Goal: Feedback & Contribution: Contribute content

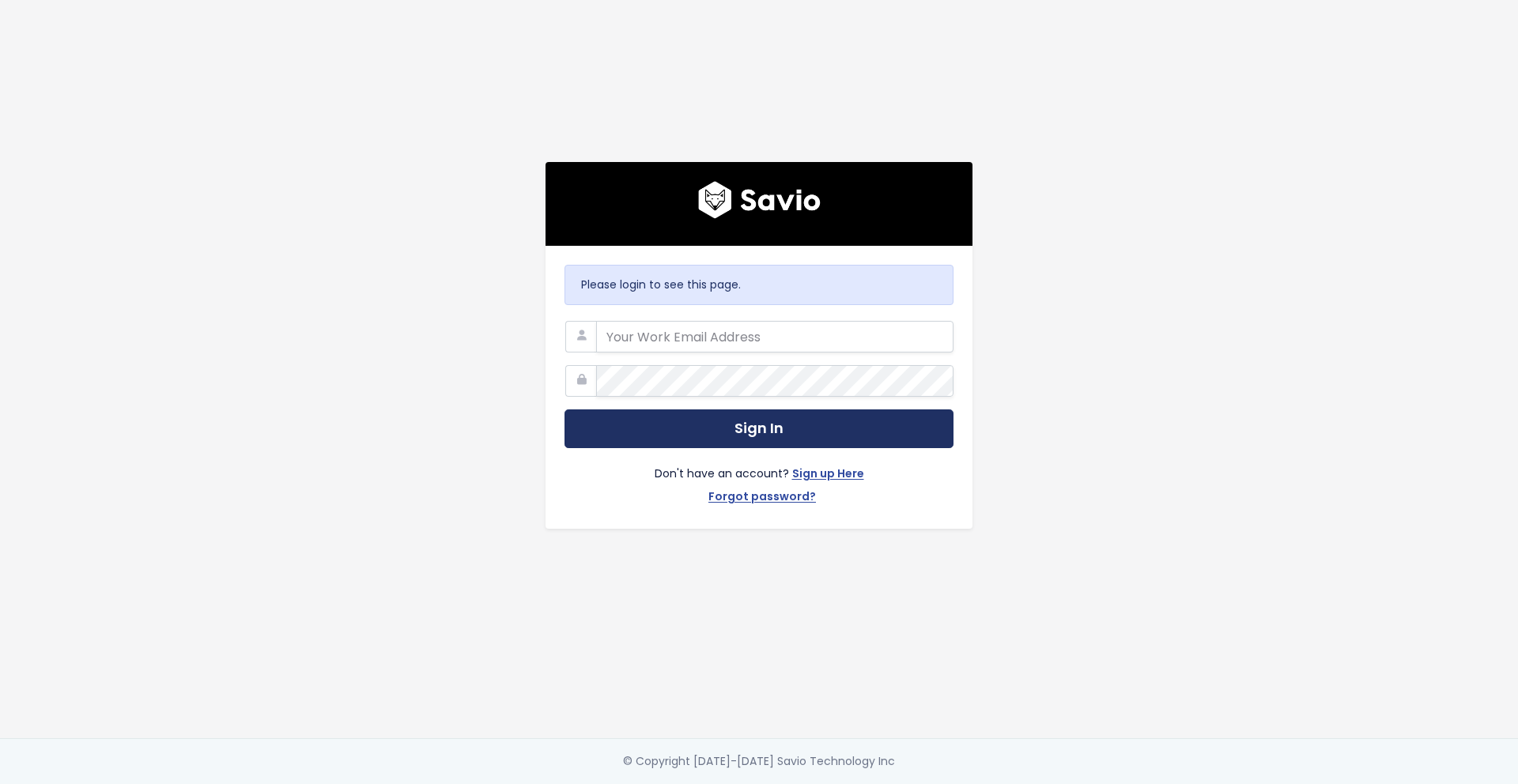
type input "[PERSON_NAME][EMAIL_ADDRESS][PERSON_NAME][DOMAIN_NAME]"
click at [726, 429] on button "Sign In" at bounding box center [759, 429] width 389 height 39
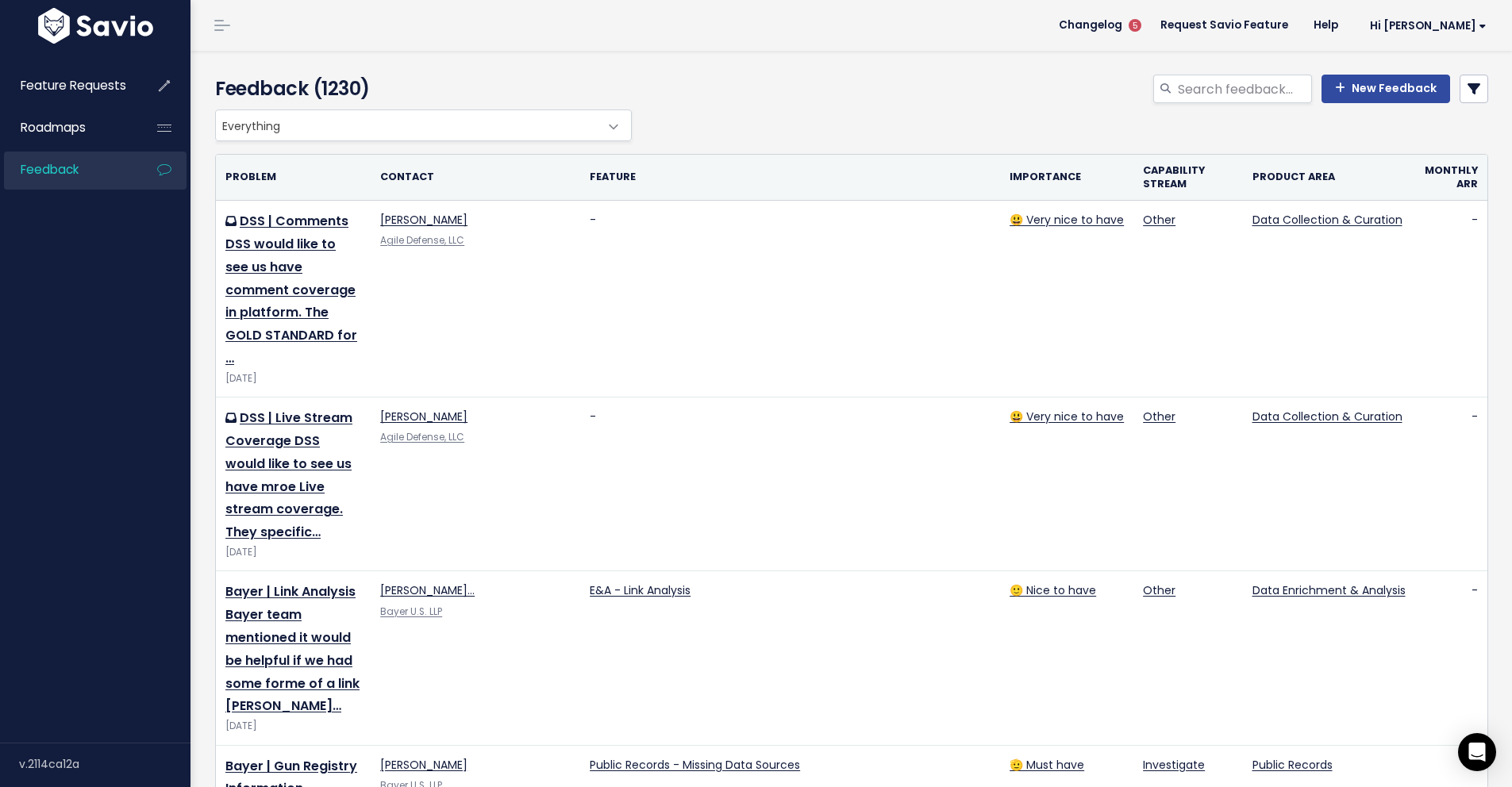
click at [770, 61] on div "Feedback (1230) New Feedback" at bounding box center [848, 79] width 1317 height 58
click at [767, 70] on div "Feedback (1230) New Feedback" at bounding box center [848, 79] width 1317 height 58
click at [1380, 93] on link "New Feedback" at bounding box center [1386, 89] width 129 height 29
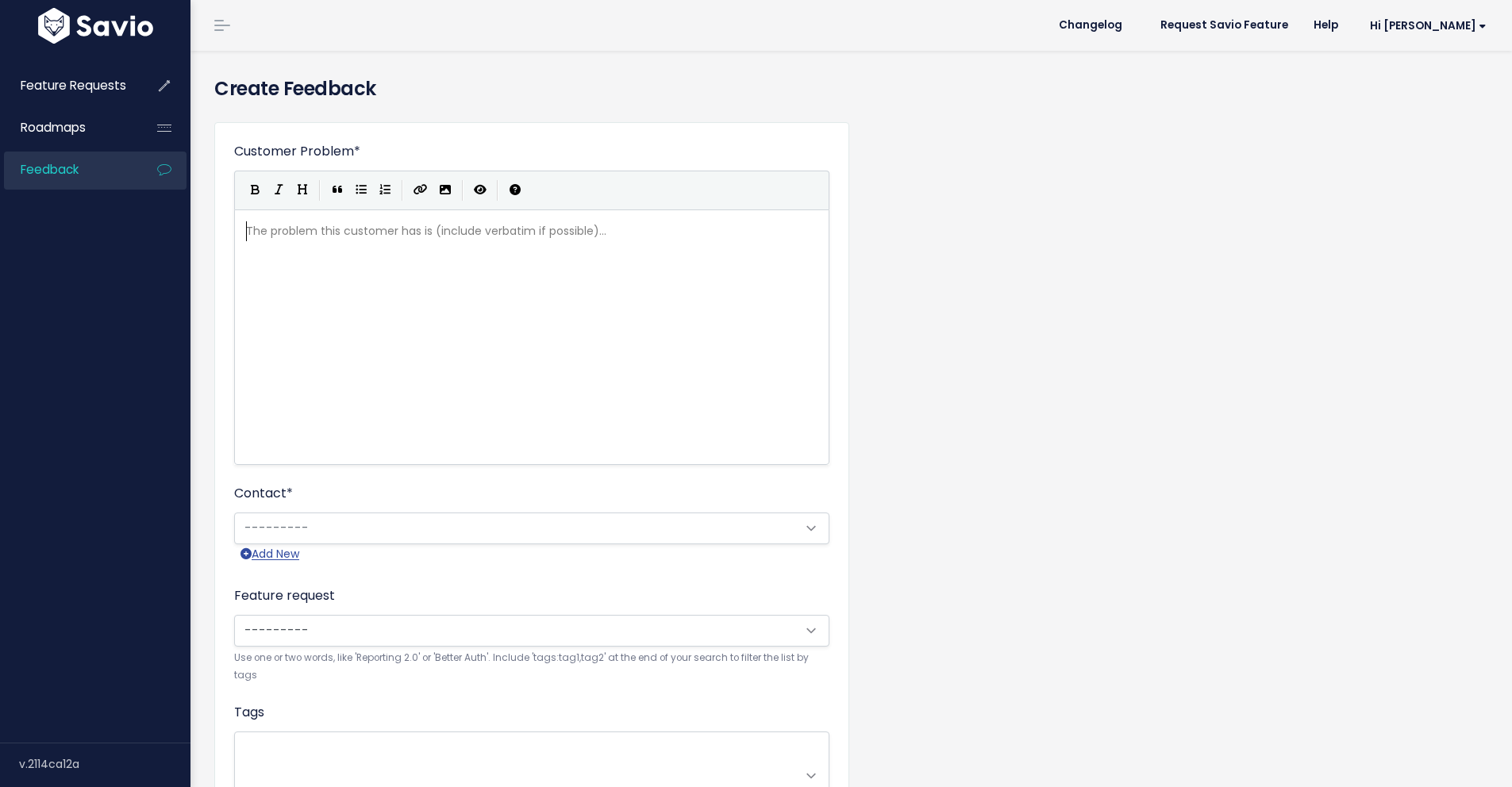
scroll to position [2, 0]
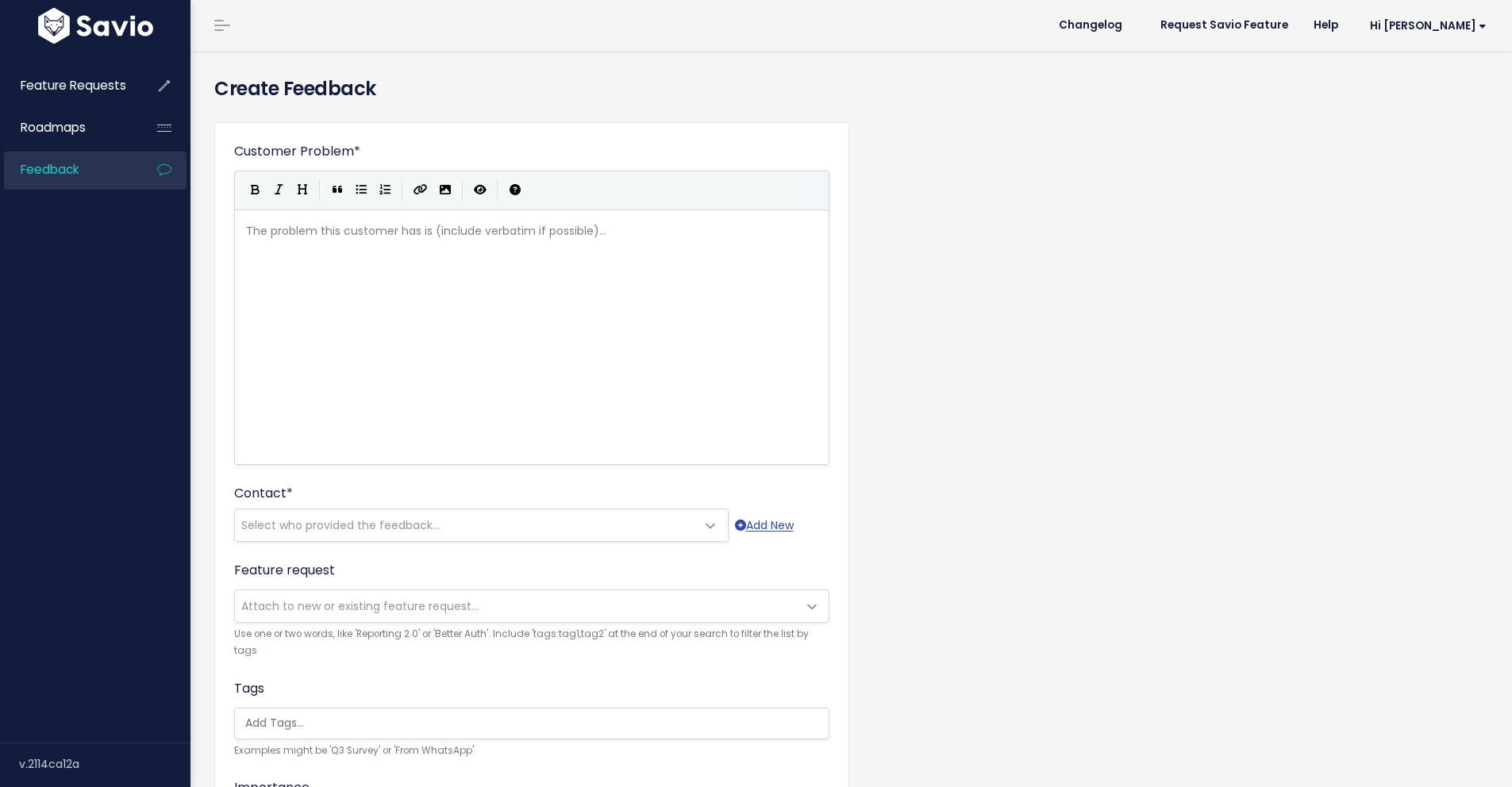
click at [626, 299] on div "The problem this customer has is (include verbatim if possible)... xxxxxxxxxx ​" at bounding box center [551, 357] width 617 height 278
click at [623, 236] on pre "​" at bounding box center [537, 231] width 589 height 19
type textarea "Noth"
type textarea "rtheastern Universty"
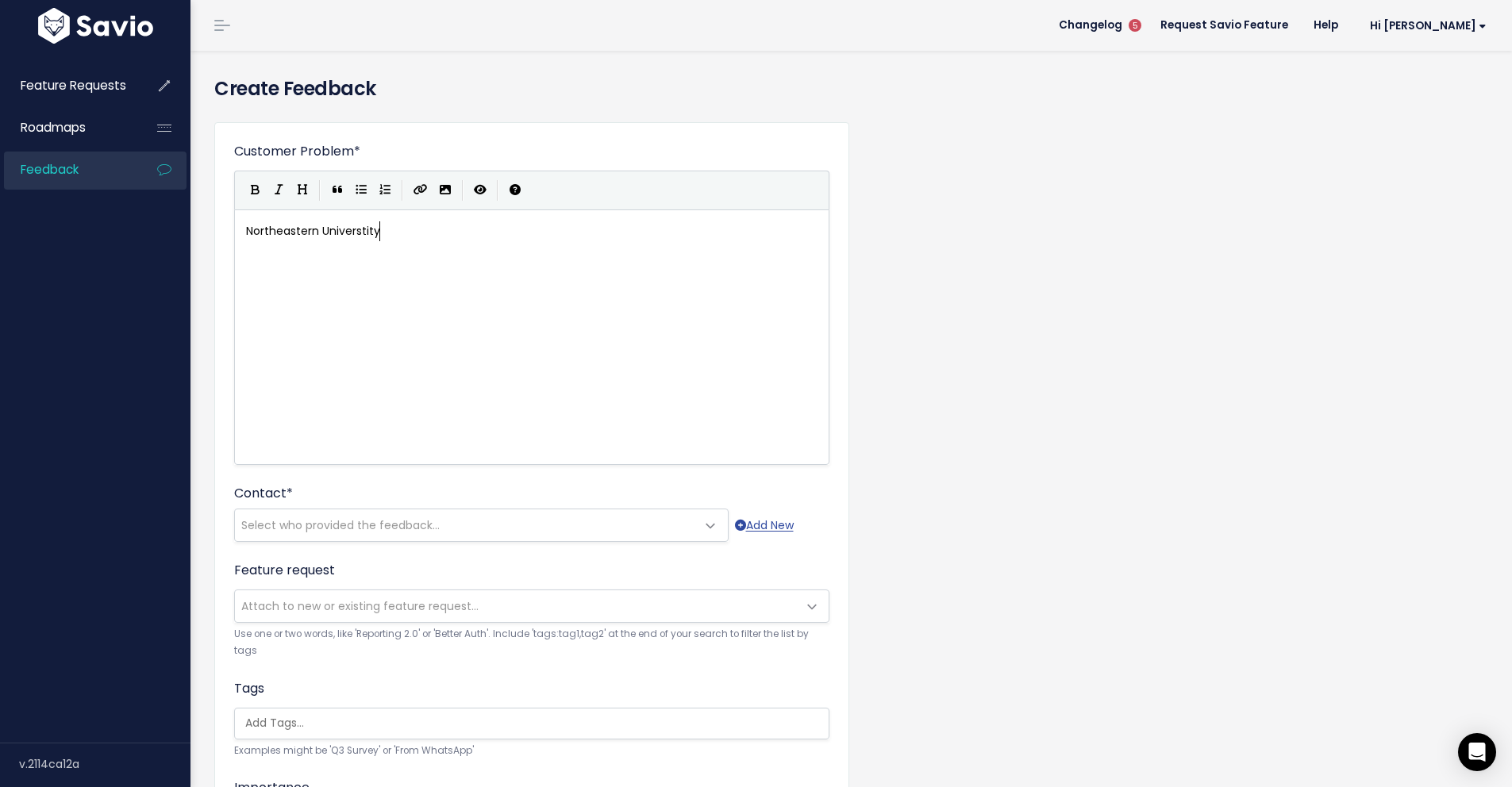
scroll to position [6, 16]
type textarea "ity"
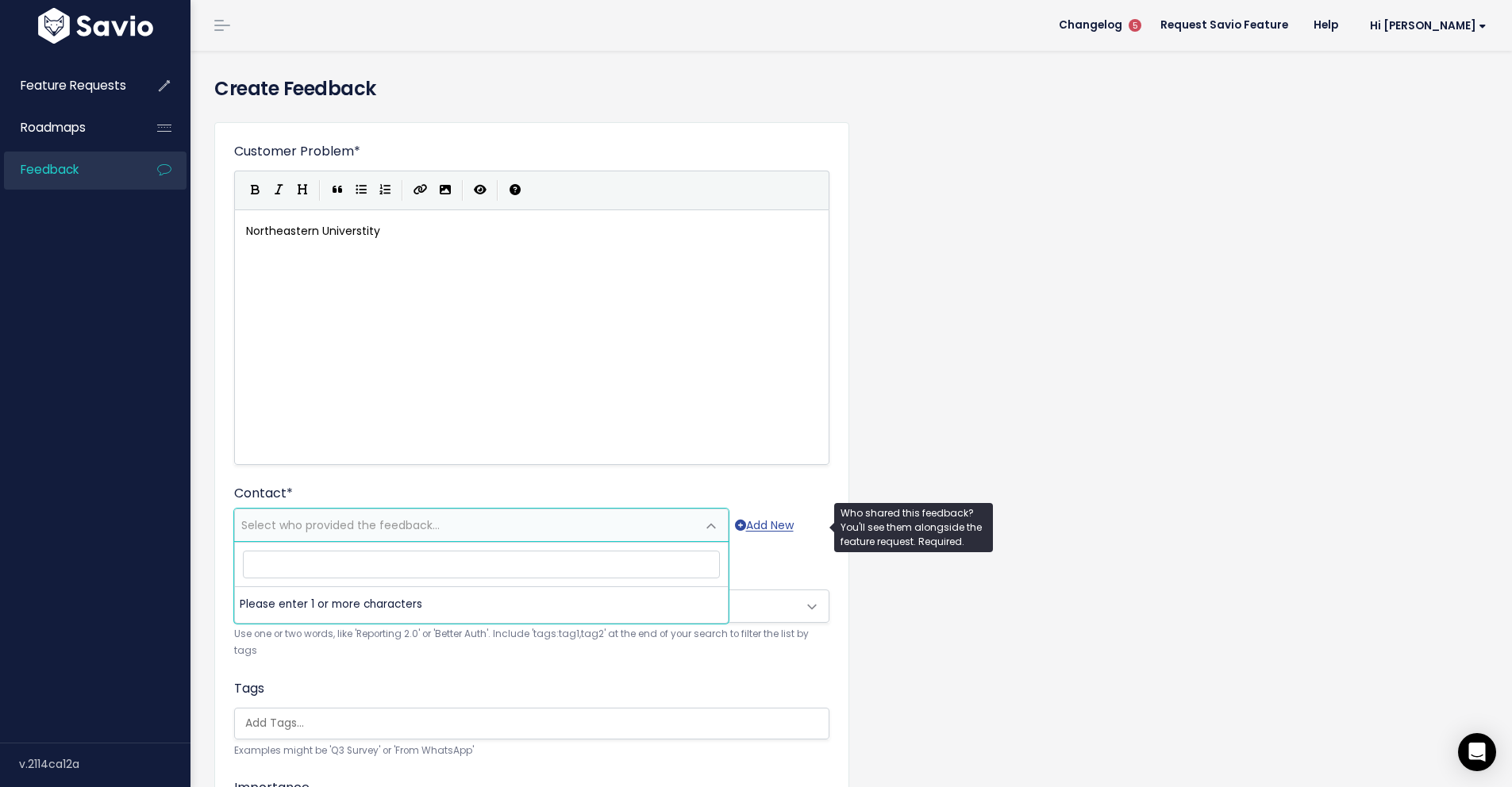
click at [436, 526] on span "Select who provided the feedback..." at bounding box center [340, 525] width 199 height 16
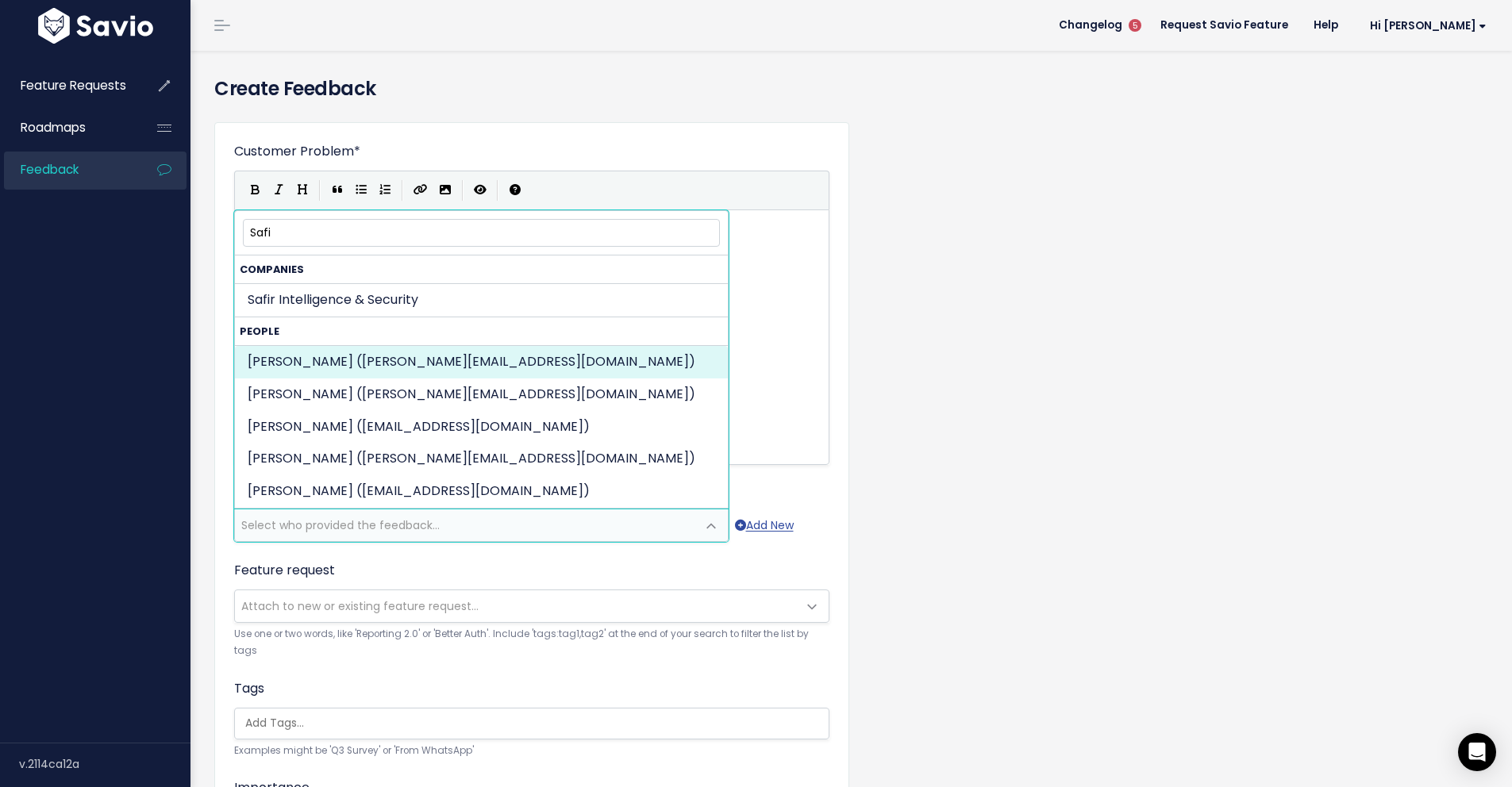
type input "Safi"
select select "82972317"
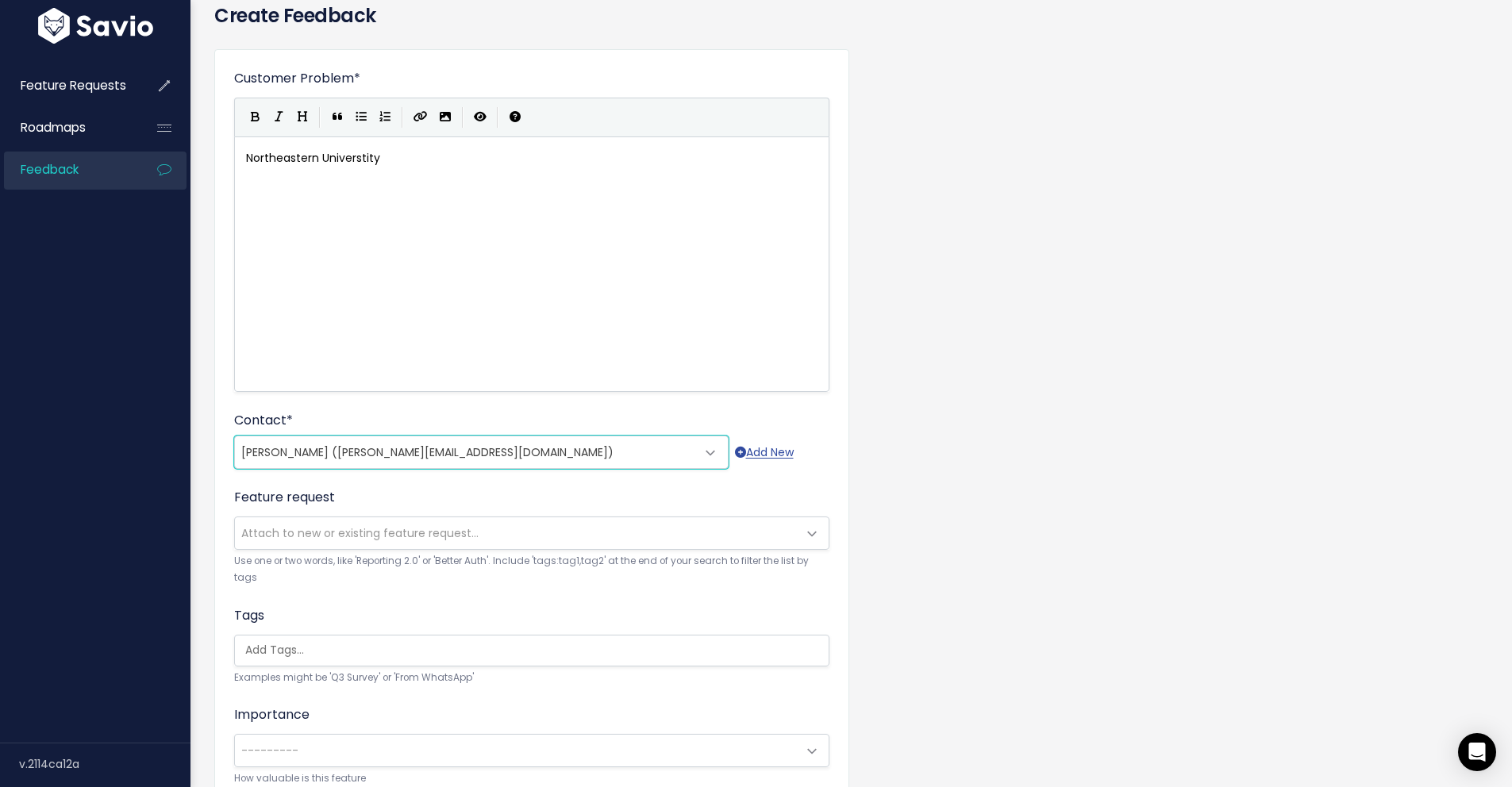
scroll to position [72, 0]
type textarea "Northeastern Universtity"
drag, startPoint x: 402, startPoint y: 161, endPoint x: 198, endPoint y: 158, distance: 204.0
click at [619, 786] on small "How valuable is this feature" at bounding box center [532, 779] width 595 height 17
click at [1185, 441] on div "Customer Problem * Northeastern Universtity | | | | Northeastern Universtity x …" at bounding box center [851, 515] width 1298 height 956
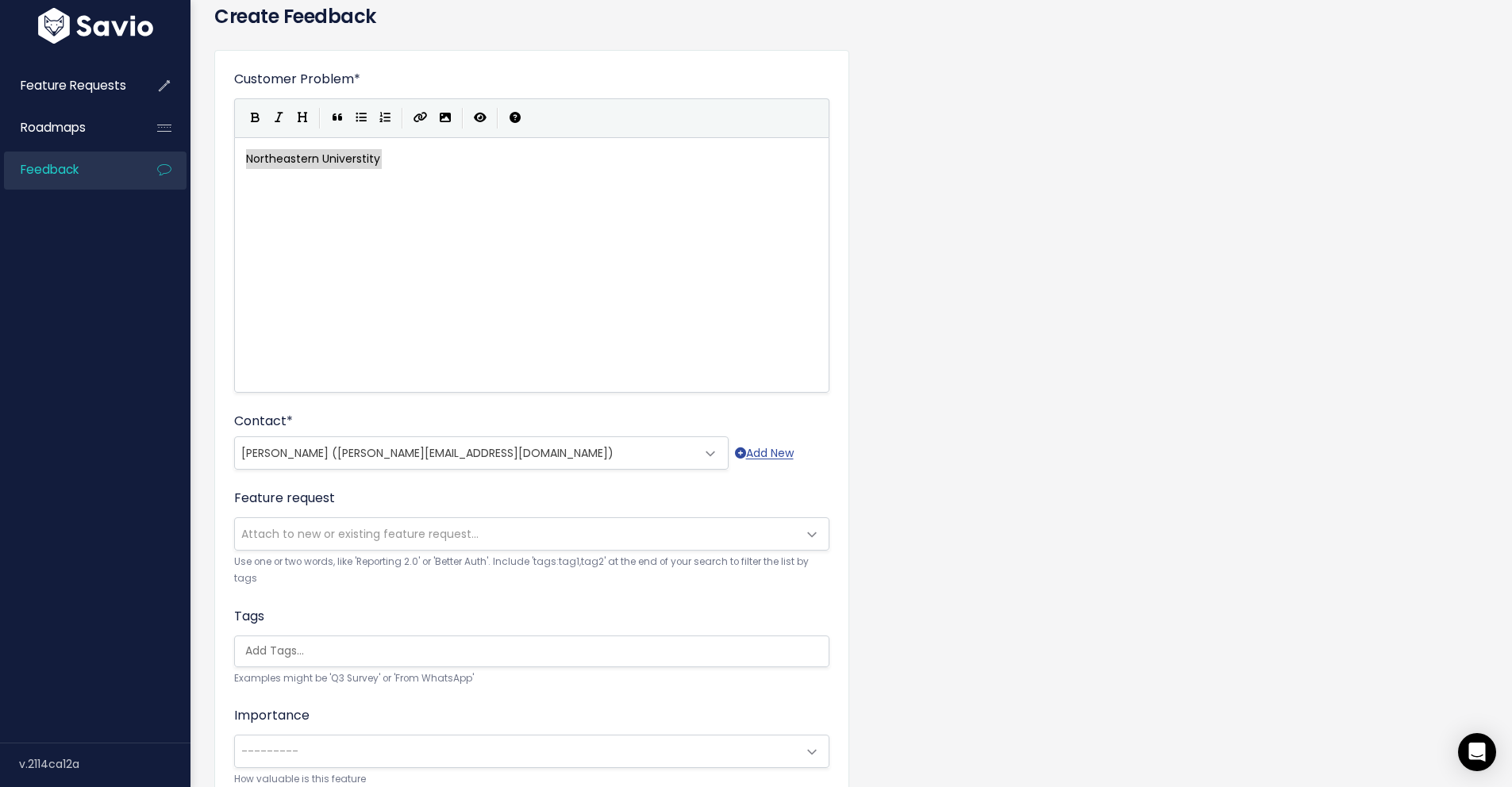
click at [501, 188] on div "x Northeastern Universtity" at bounding box center [551, 285] width 617 height 278
click at [976, 205] on div "Customer Problem * Northeastern Universtity | | | | x Northeastern Universtity …" at bounding box center [851, 515] width 1298 height 956
click at [433, 158] on pre "Northeastern Universtity" at bounding box center [537, 158] width 589 height 19
click at [920, 393] on div "Customer Problem * Northeastern Universtity | | | | x Northeastern Universtity …" at bounding box center [851, 515] width 1298 height 956
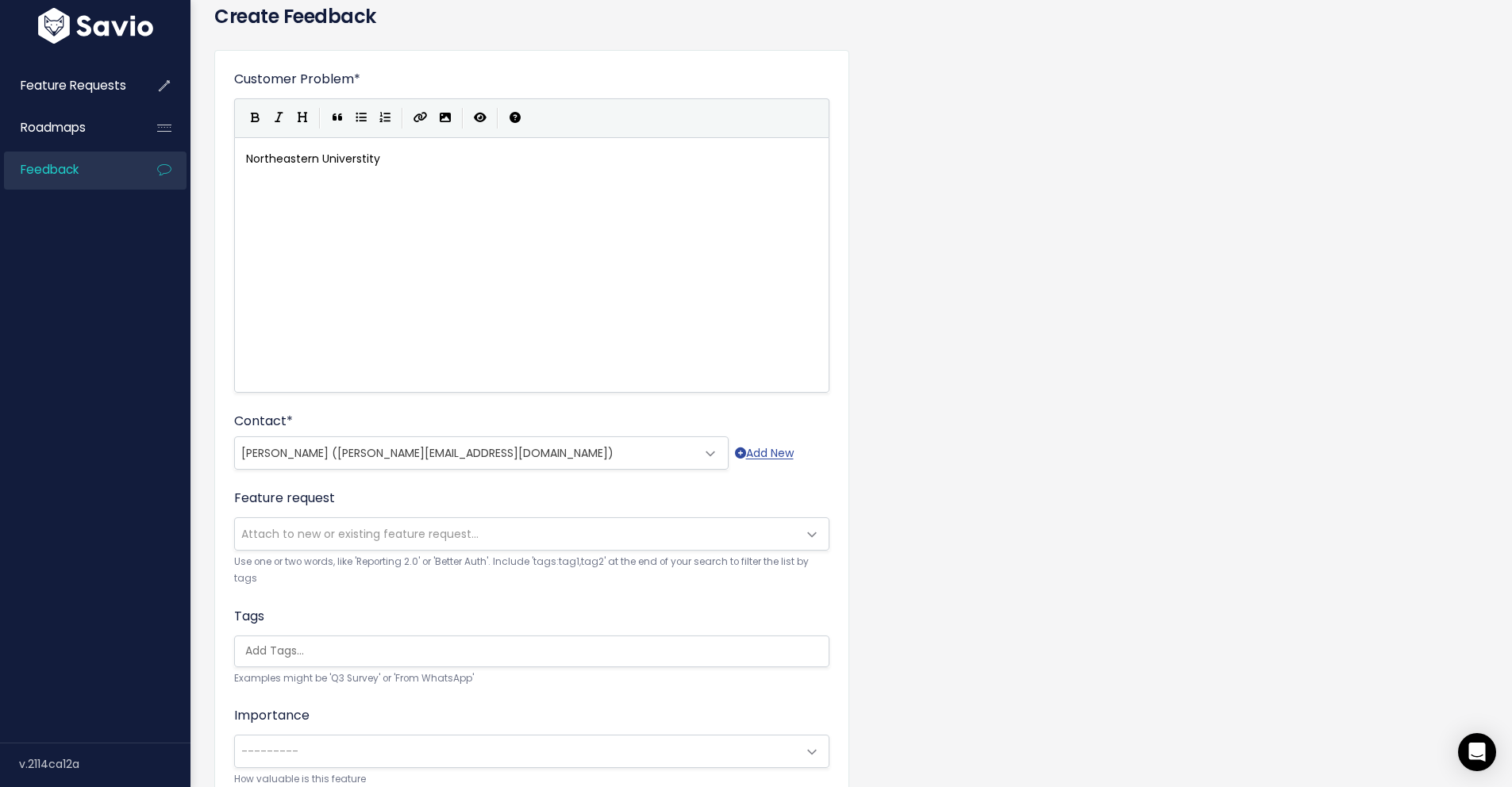
click at [568, 206] on div "x Northeastern Universtity" at bounding box center [551, 285] width 617 height 278
click at [867, 473] on div "Who shared this feedback? You'll see them alongside the feature request. Requir…" at bounding box center [913, 456] width 159 height 49
click at [480, 167] on pre "Northeastern Universtity" at bounding box center [537, 158] width 589 height 19
type textarea "has requested an integration that will push live insights into Topo"
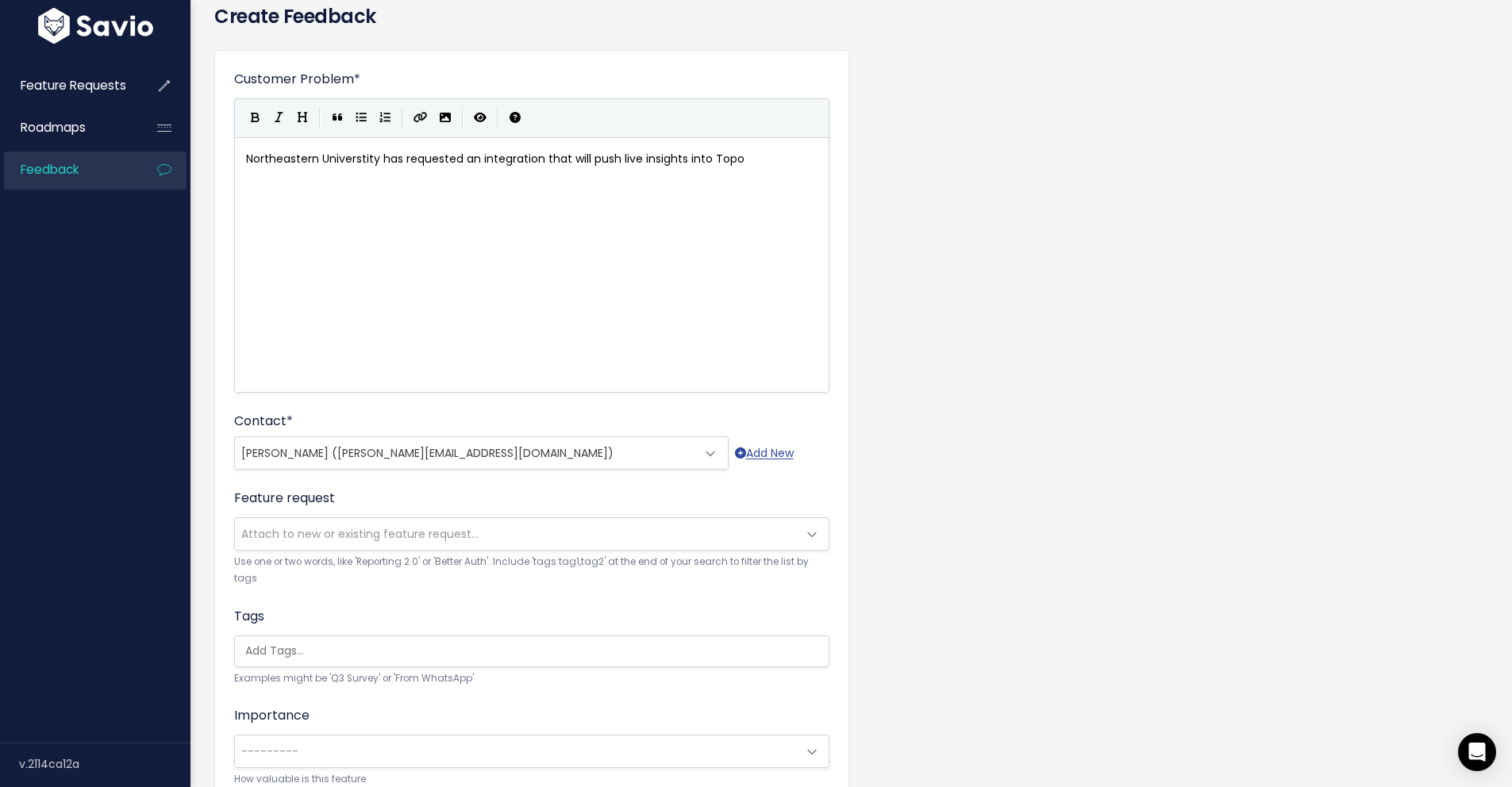
click at [498, 534] on span "Attach to new or existing feature request..." at bounding box center [516, 534] width 562 height 32
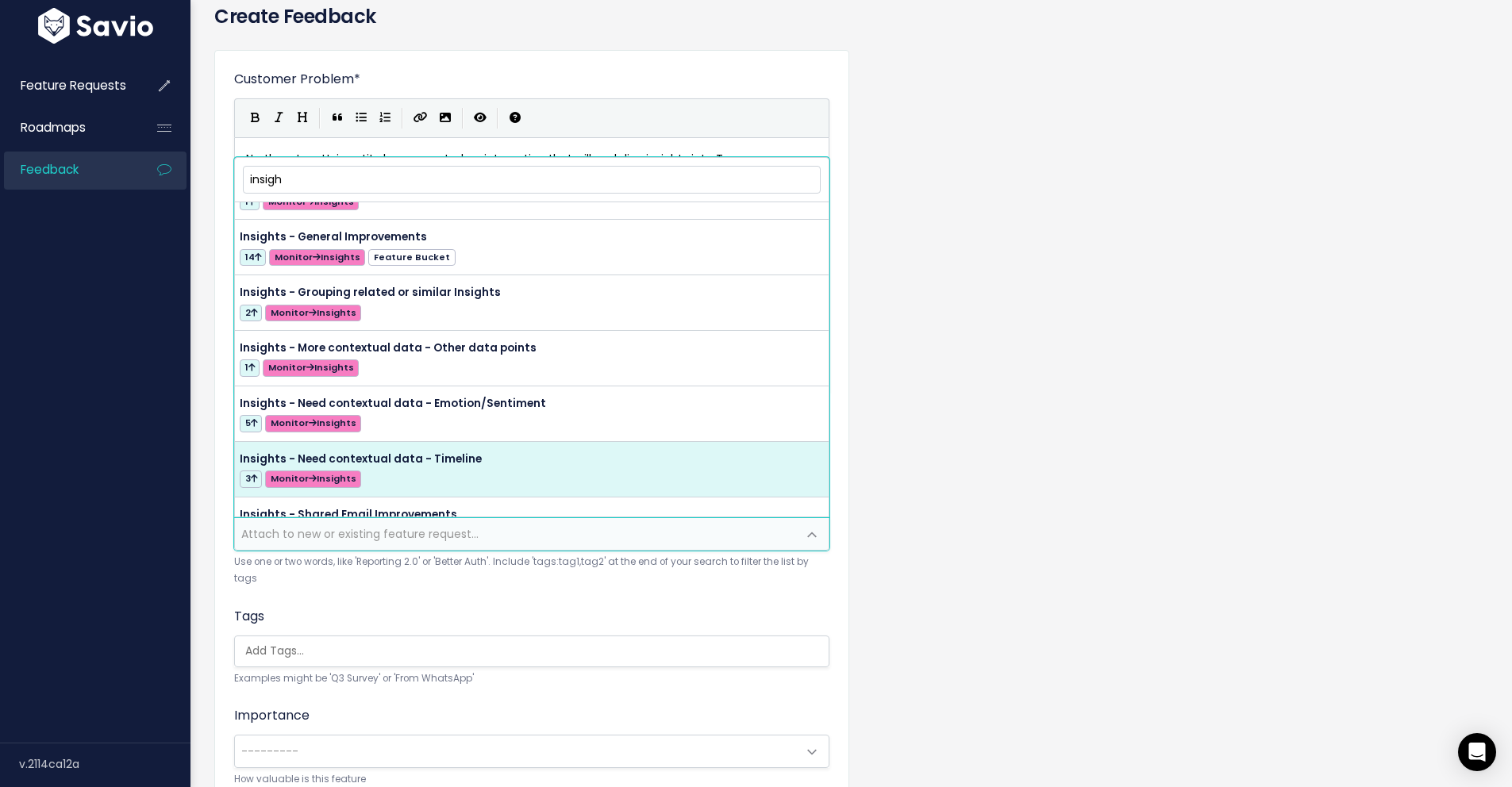
scroll to position [0, 0]
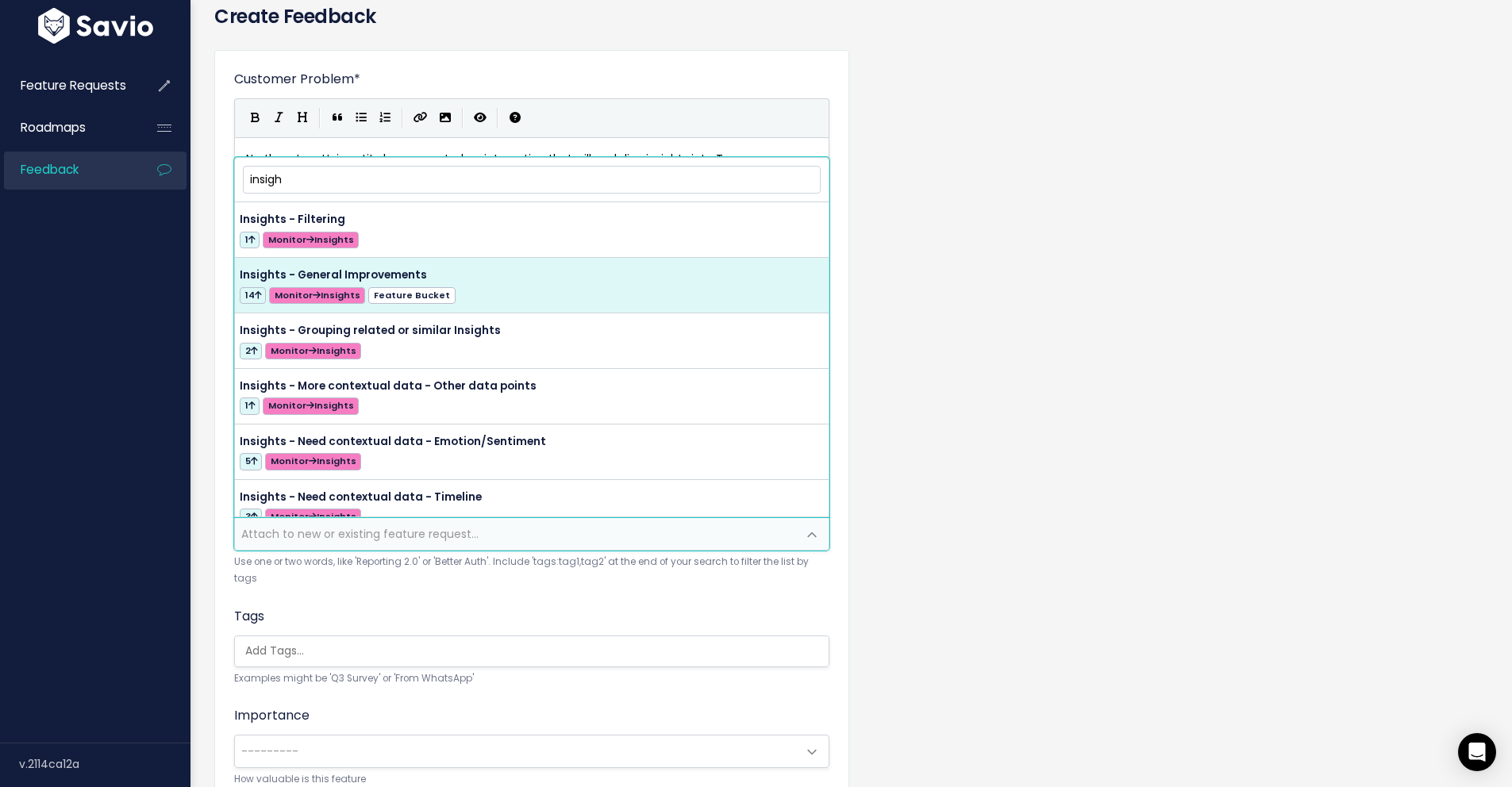
type input "insigh"
select select "56875"
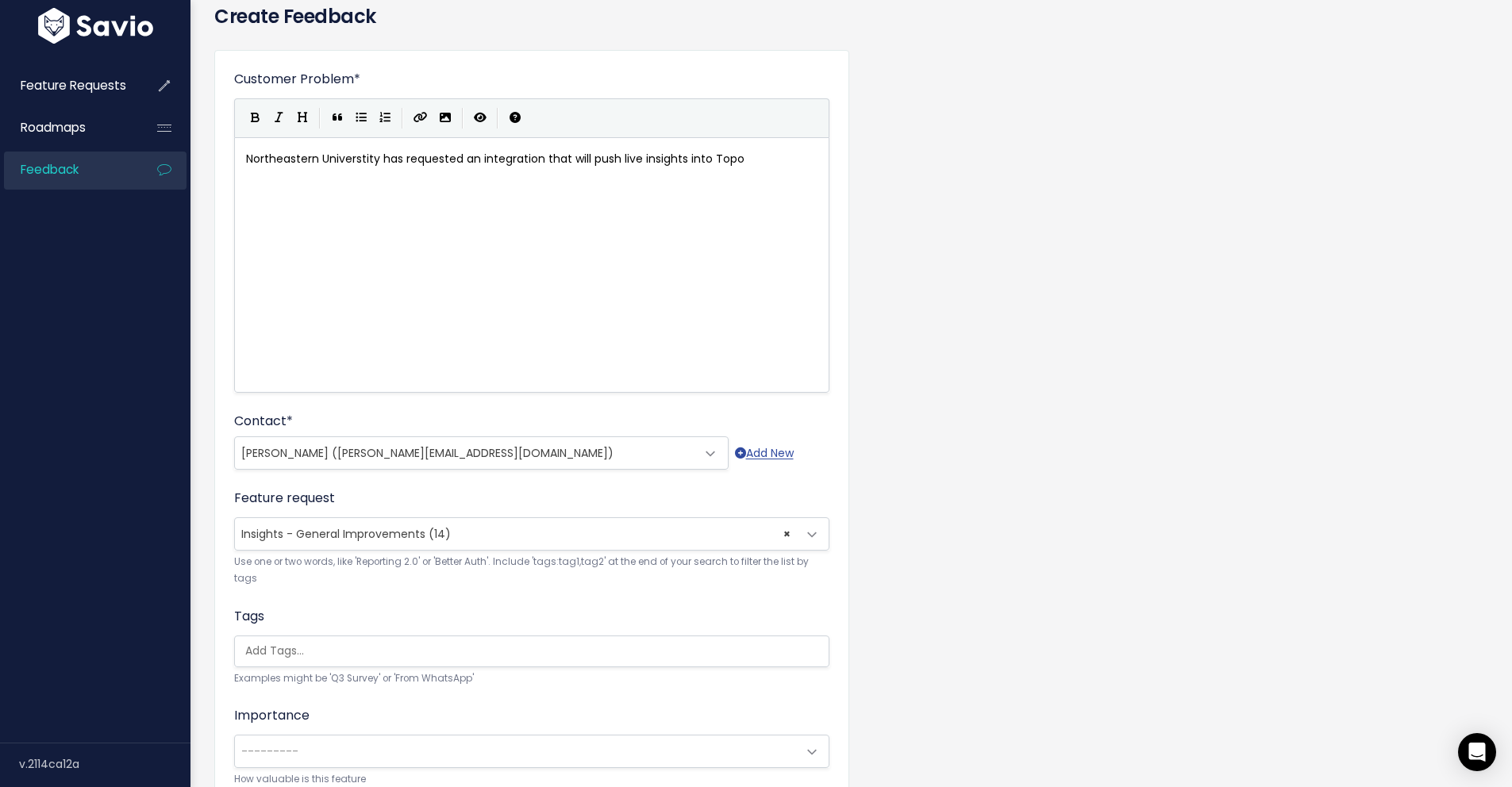
click at [764, 161] on pre "Northeastern Universtity has requested an integration that will push live insig…" at bounding box center [537, 158] width 589 height 19
type textarea ". They love our live insights but inless they"
type textarea "need to be able to easily and quickly map them on Topo. If we are able to add t…"
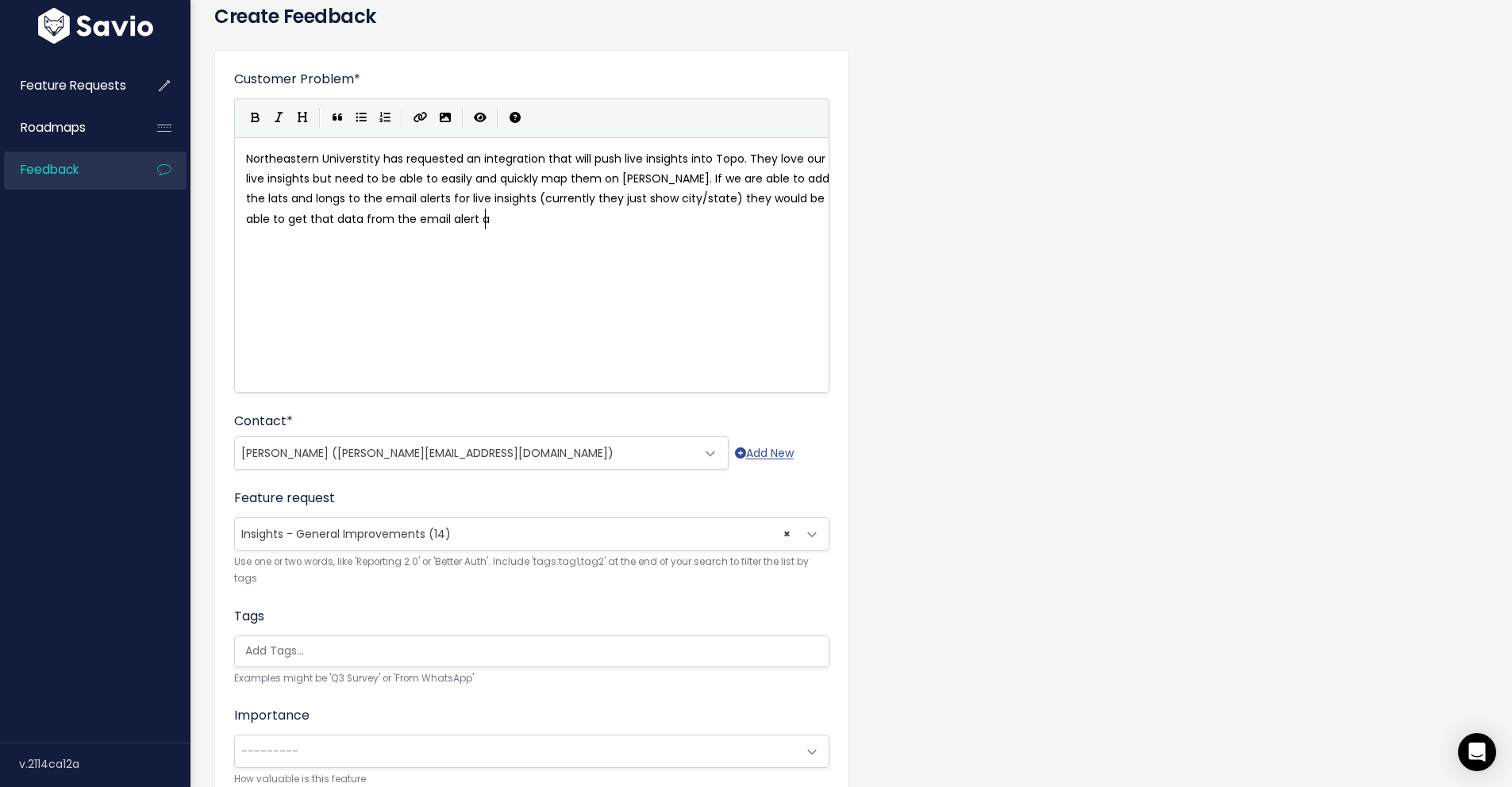
scroll to position [21, 0]
type textarea "ts and longs to the email alerts for live insights (currently they just show ci…"
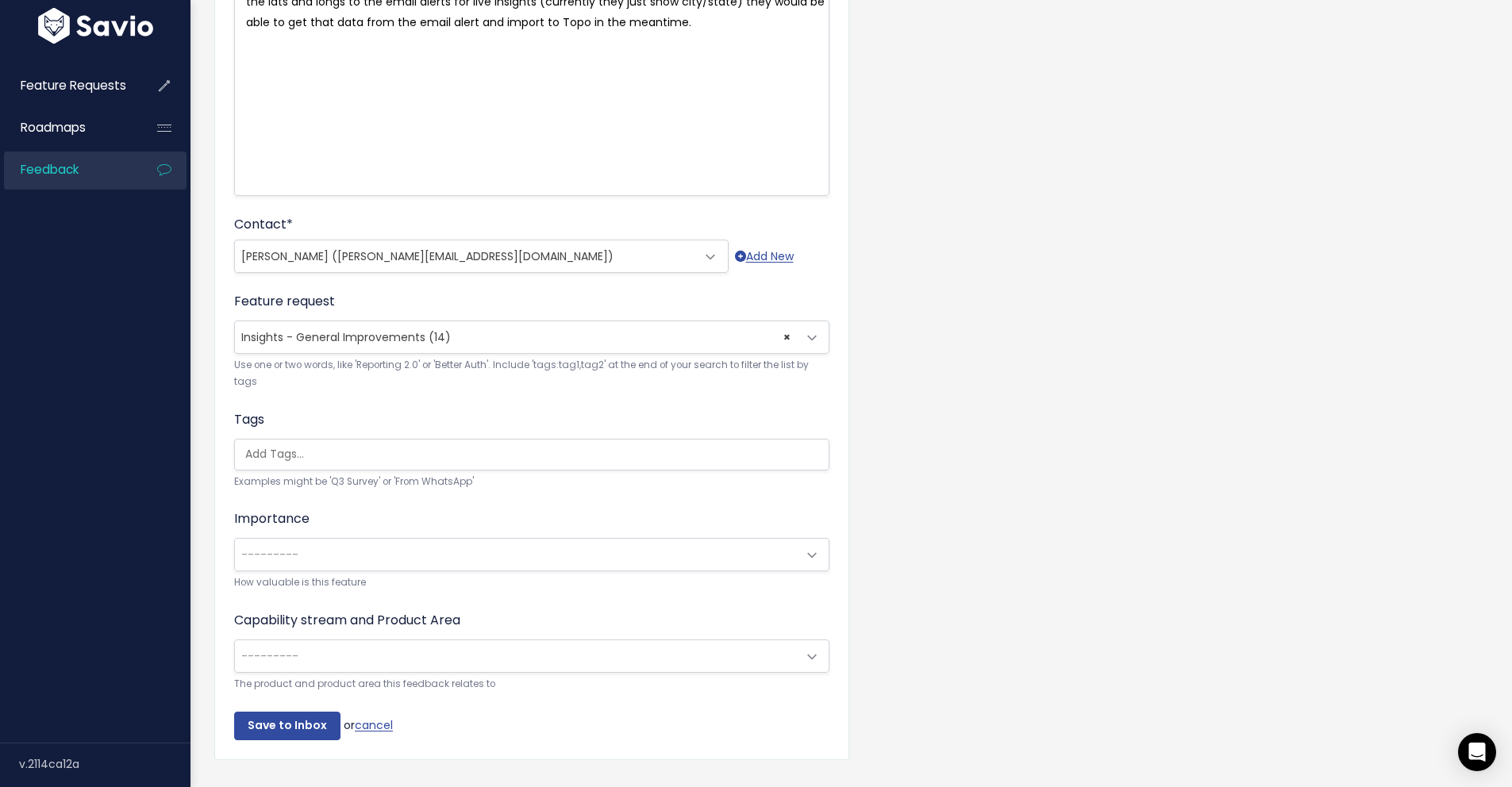
scroll to position [316, 0]
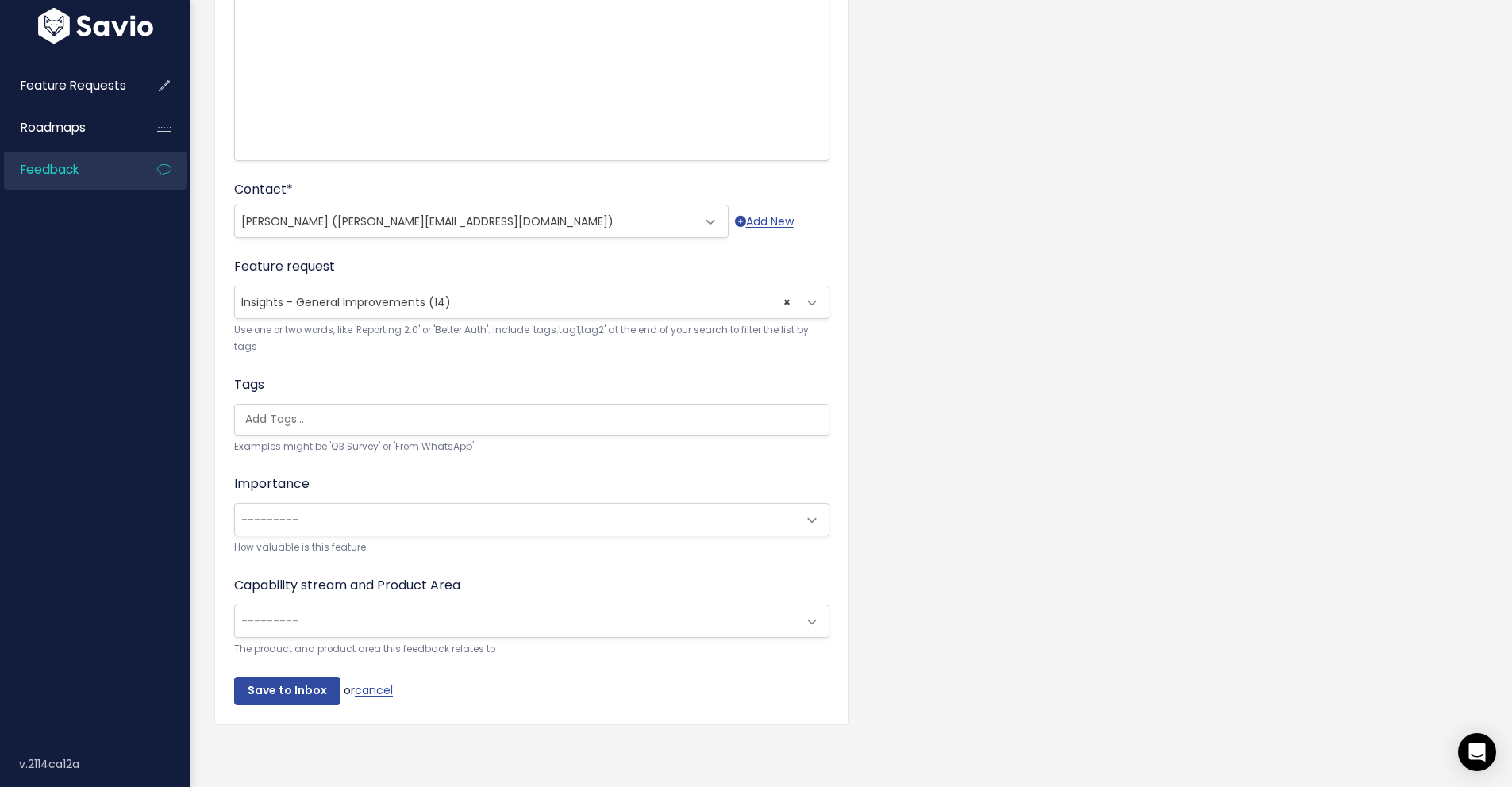
type textarea "mport to Topo in the meantime."
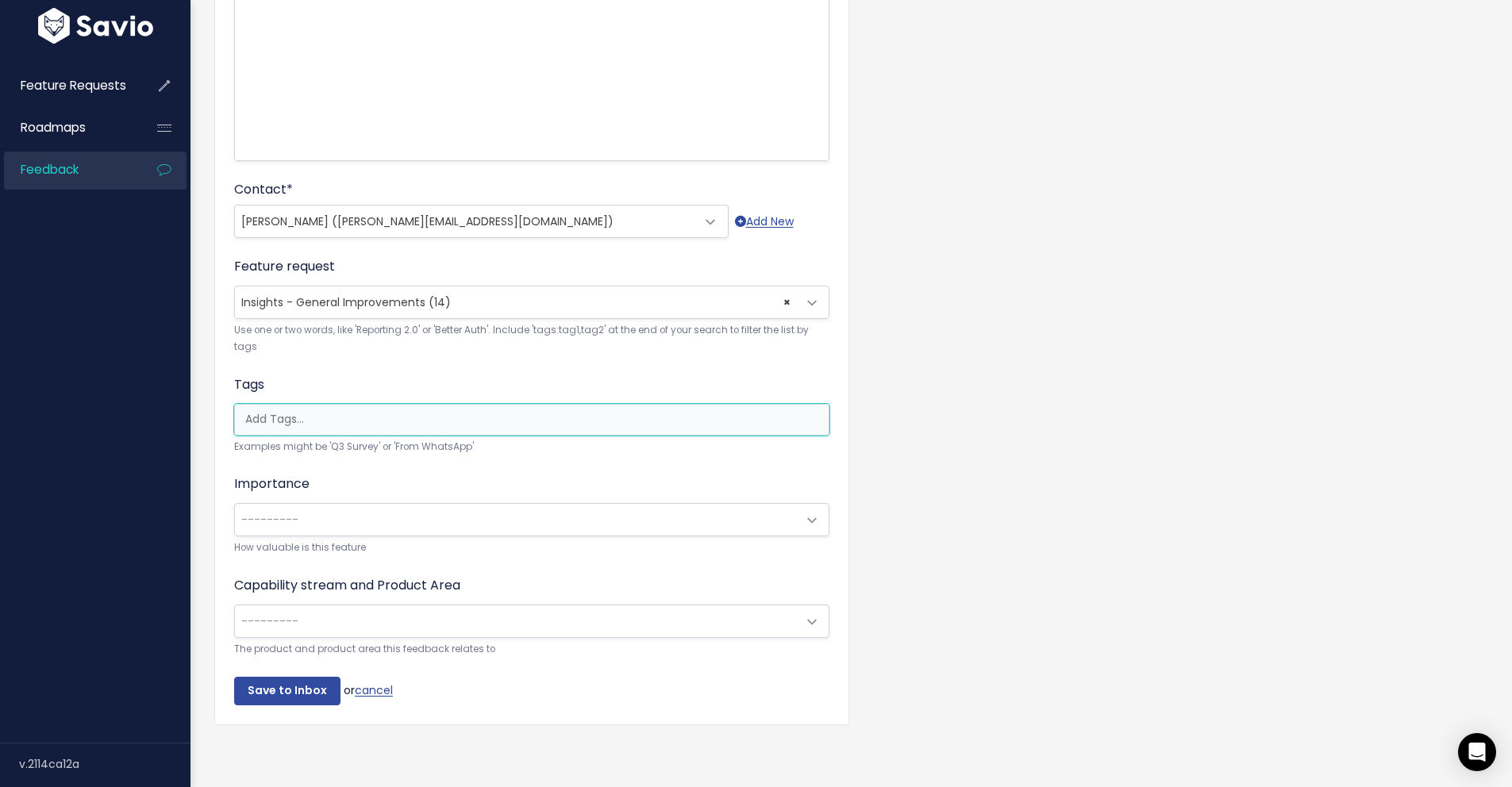
click at [452, 411] on input "search" at bounding box center [536, 419] width 594 height 17
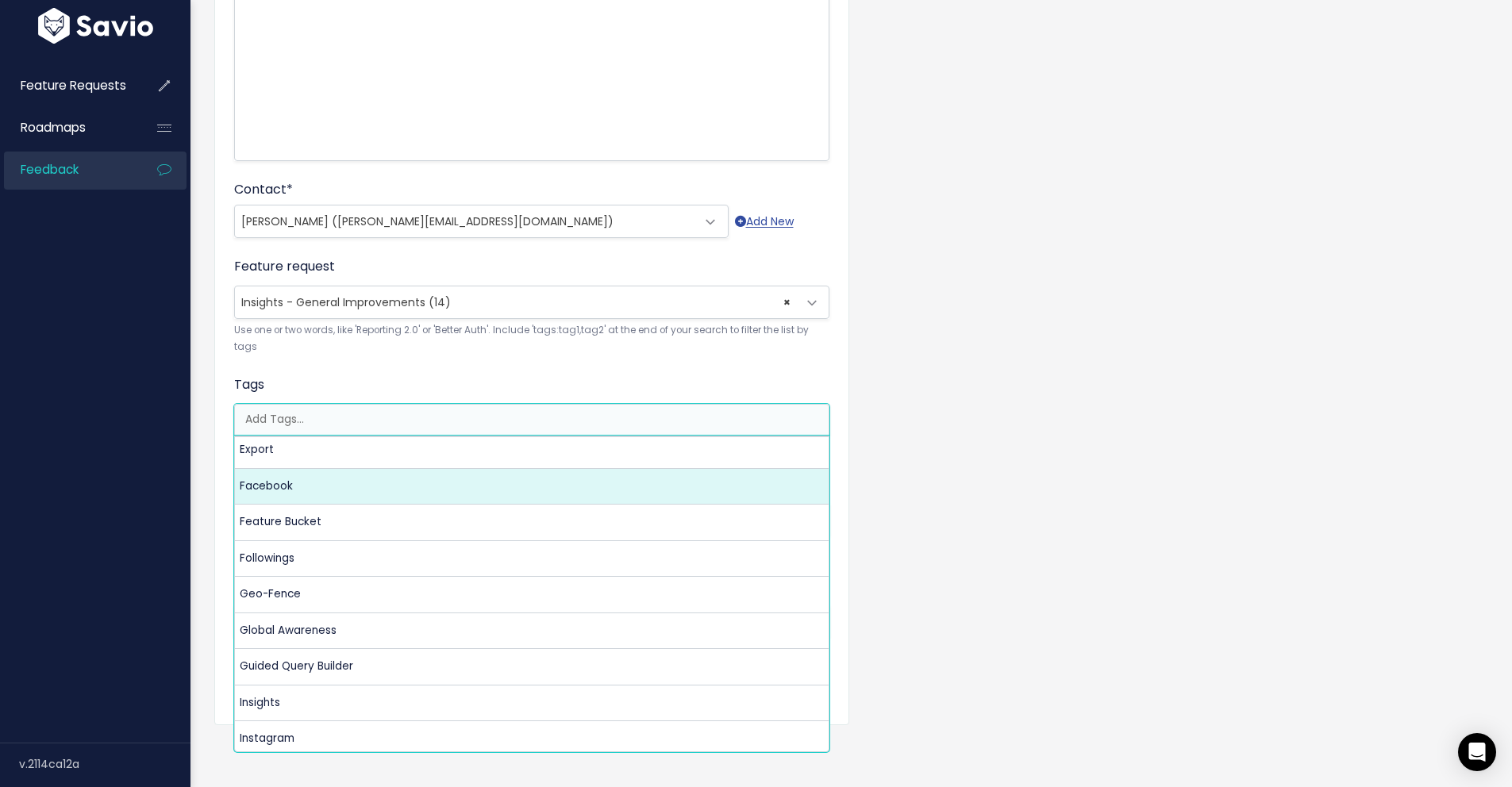
scroll to position [1164, 0]
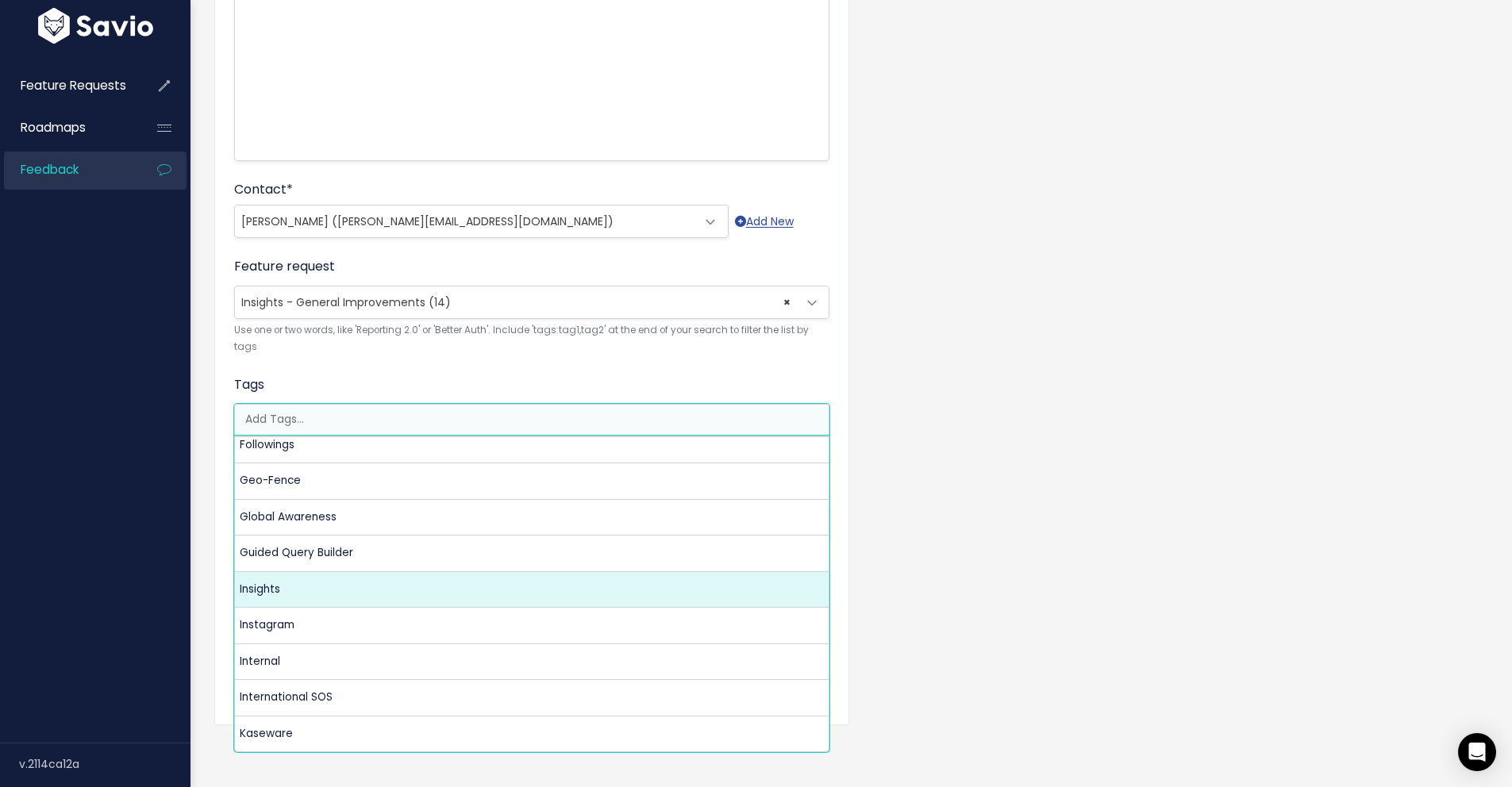
select select "13235"
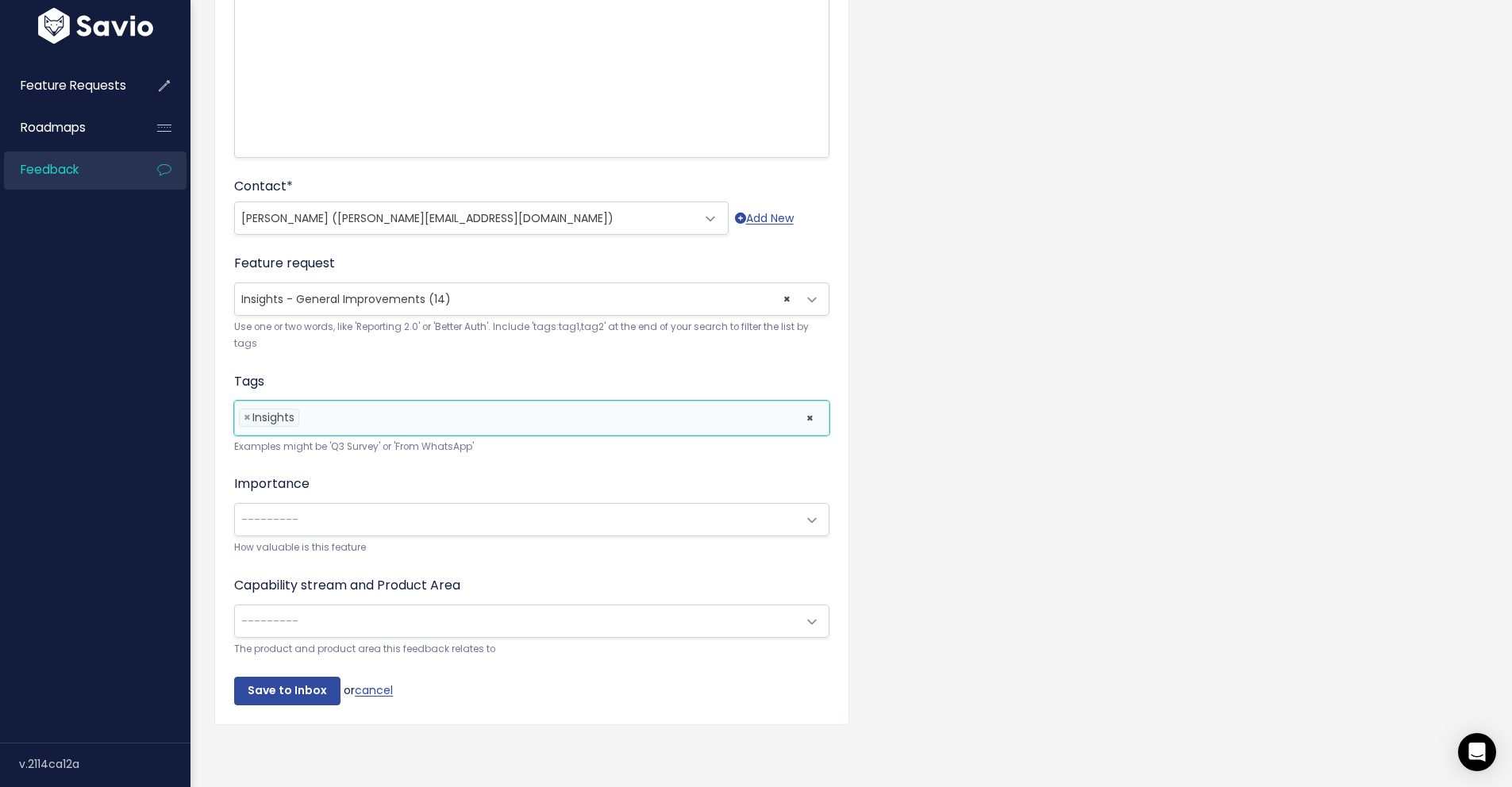
click at [1101, 528] on div "Customer Problem * Northeastern Universtity has requested an integration that w…" at bounding box center [851, 281] width 1298 height 959
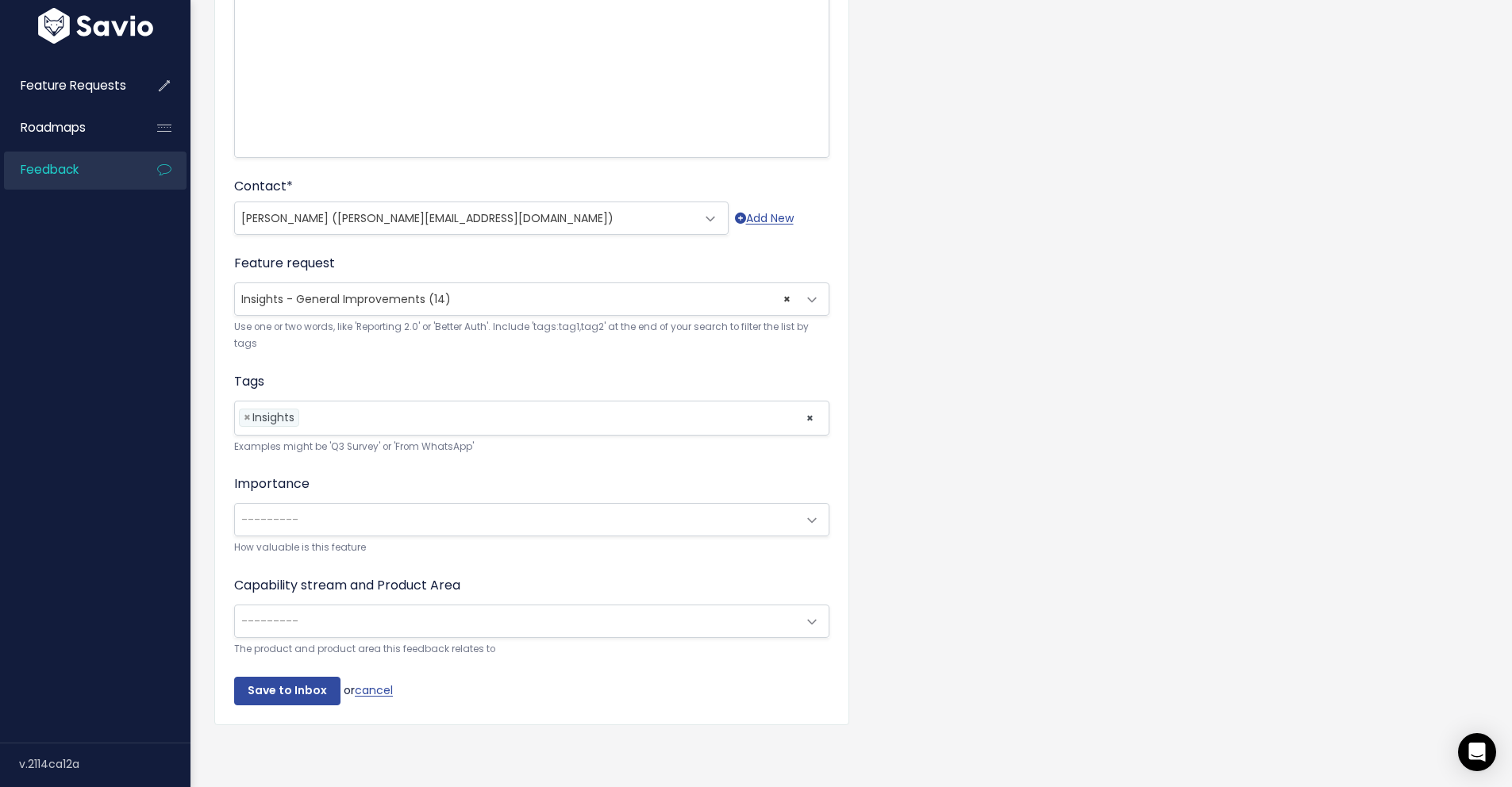
scroll to position [319, 0]
click at [797, 515] on span at bounding box center [812, 521] width 32 height 32
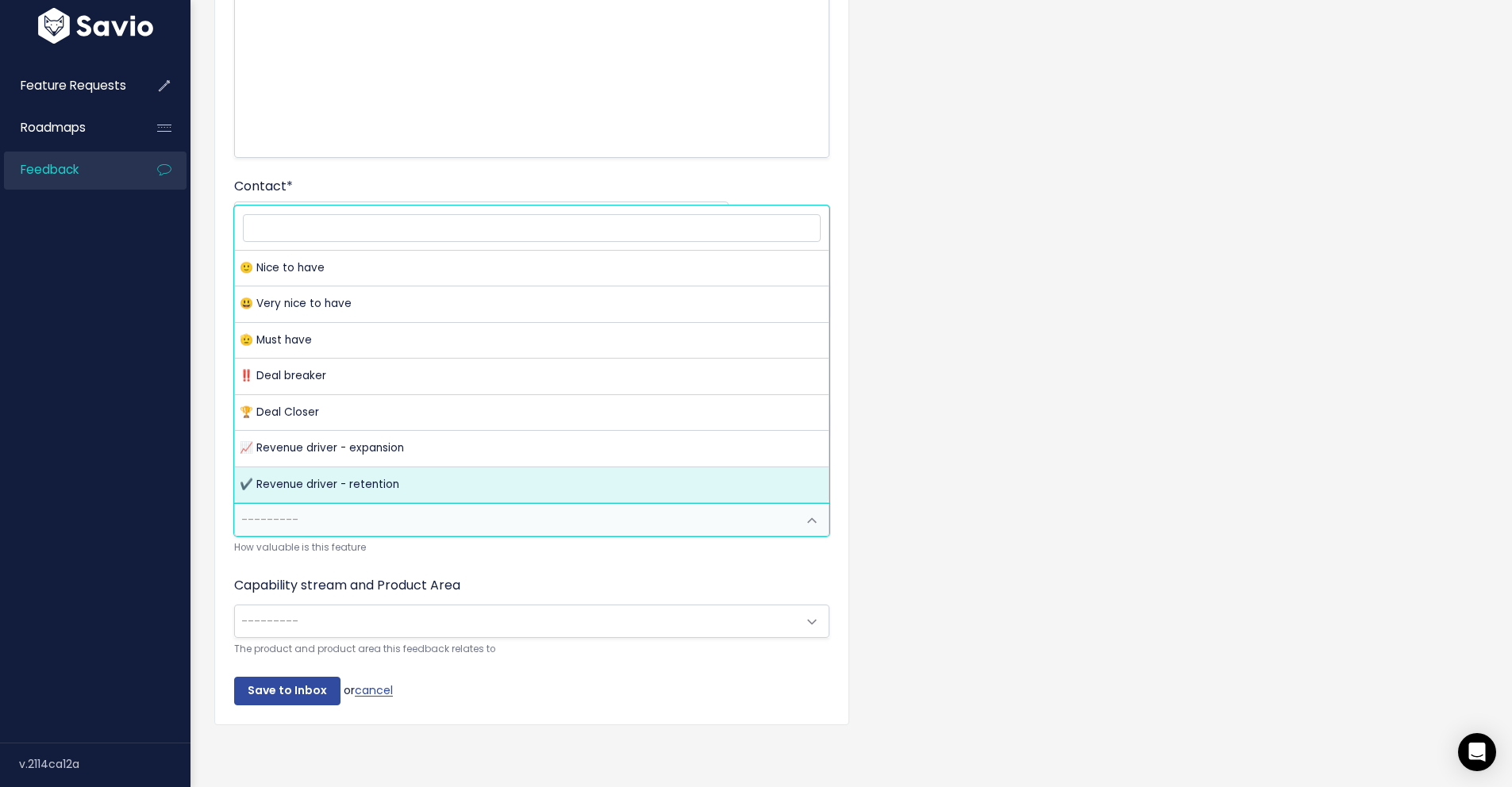
select select "REVENUE_DRIVER_RETENTION"
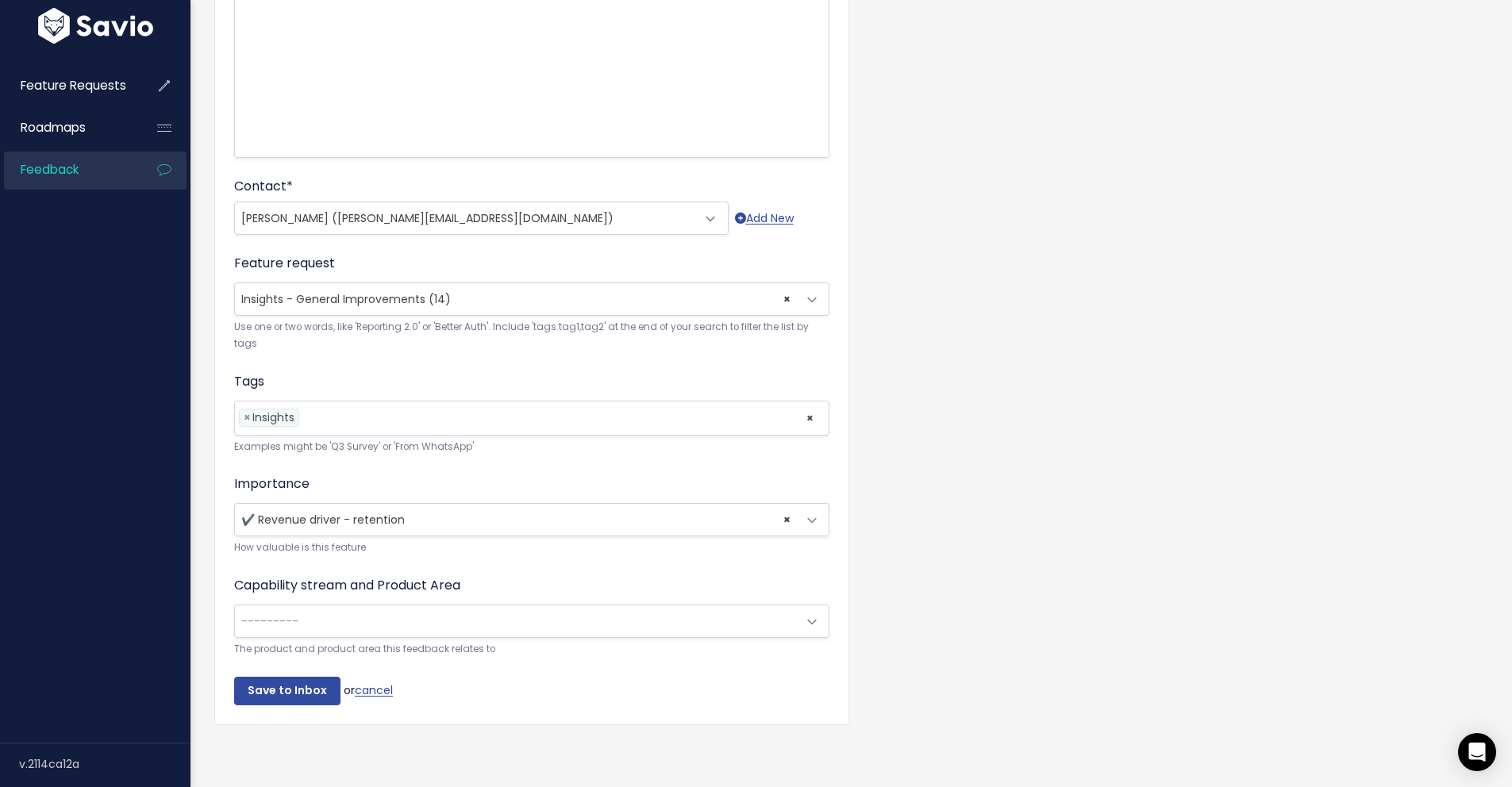
click at [1037, 486] on div "Customer Problem * Northeastern Universtity has requested an integration that w…" at bounding box center [851, 281] width 1298 height 959
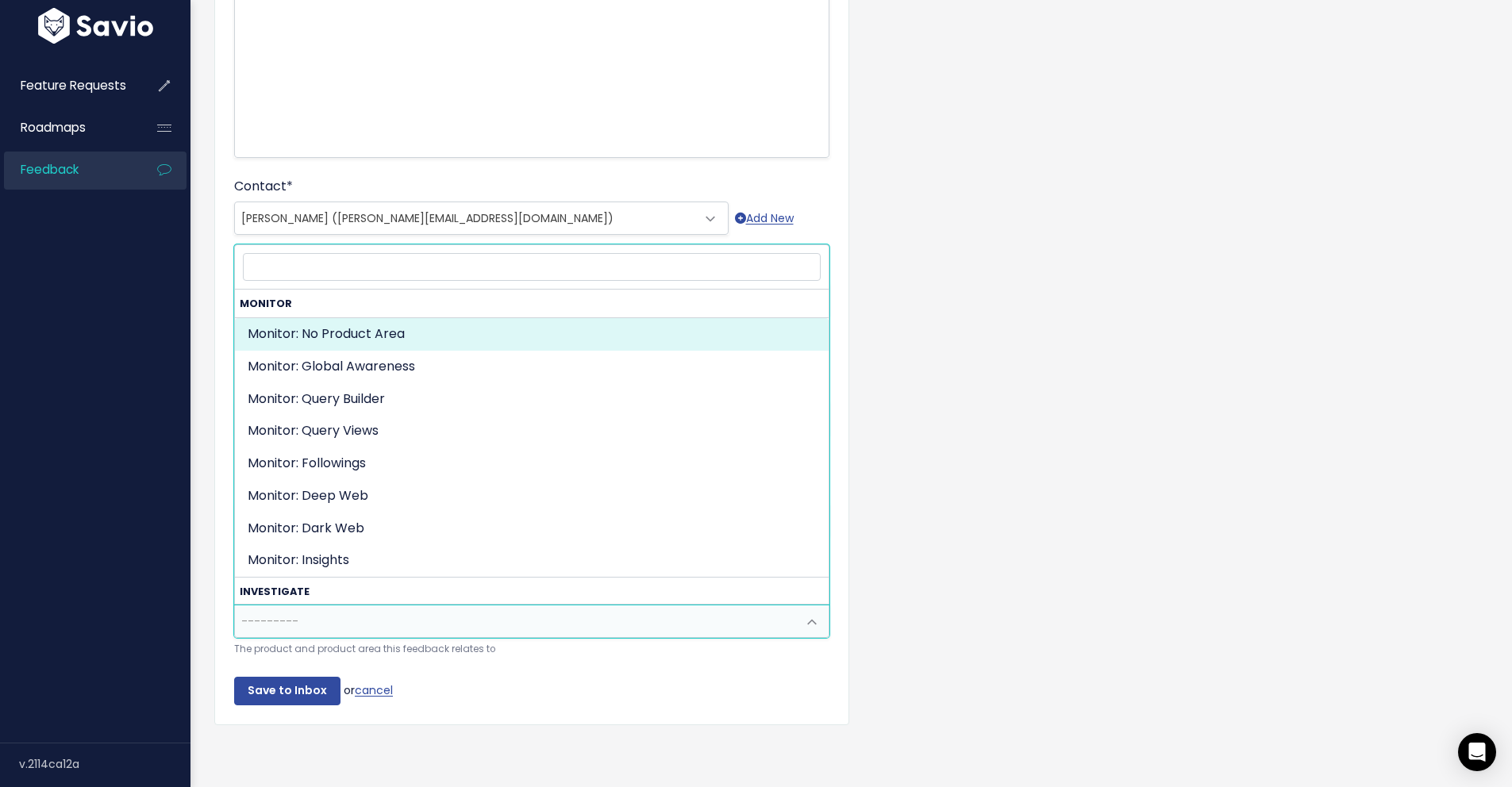
click at [499, 605] on span "---------" at bounding box center [516, 621] width 562 height 32
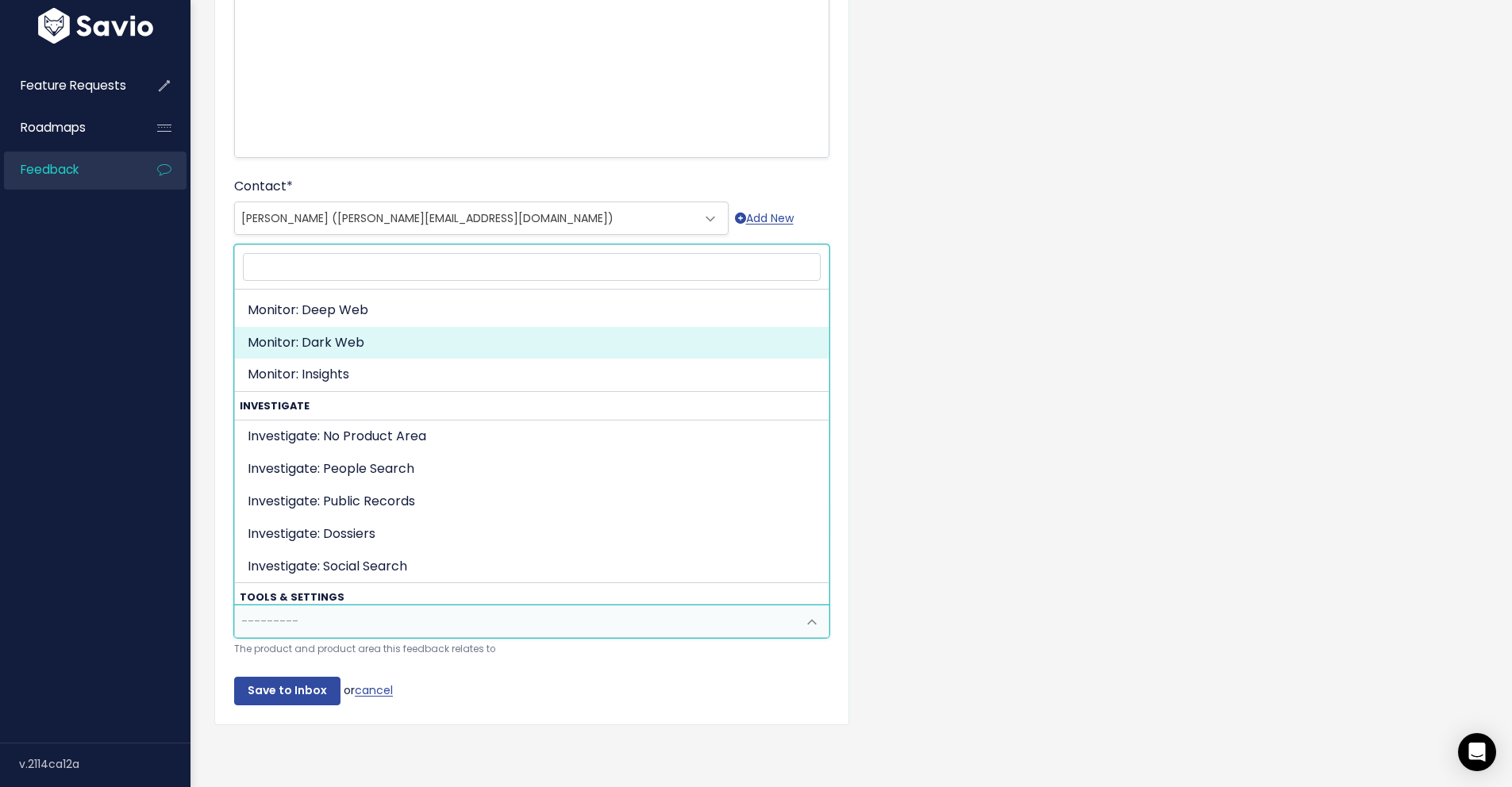
scroll to position [189, 0]
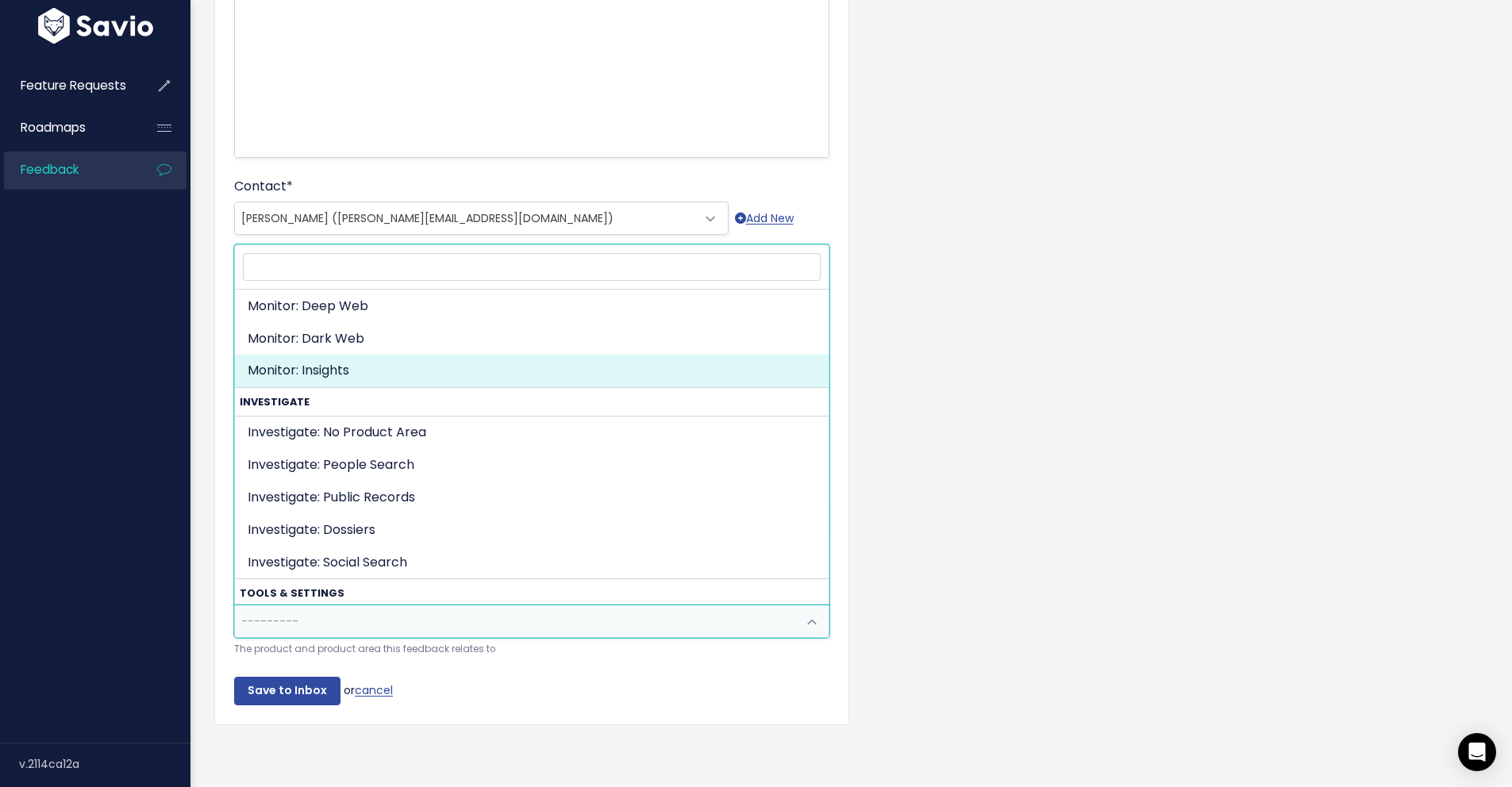
select select "ORGANIZE_COLLABORATE_REPORT:INSIGHTS"
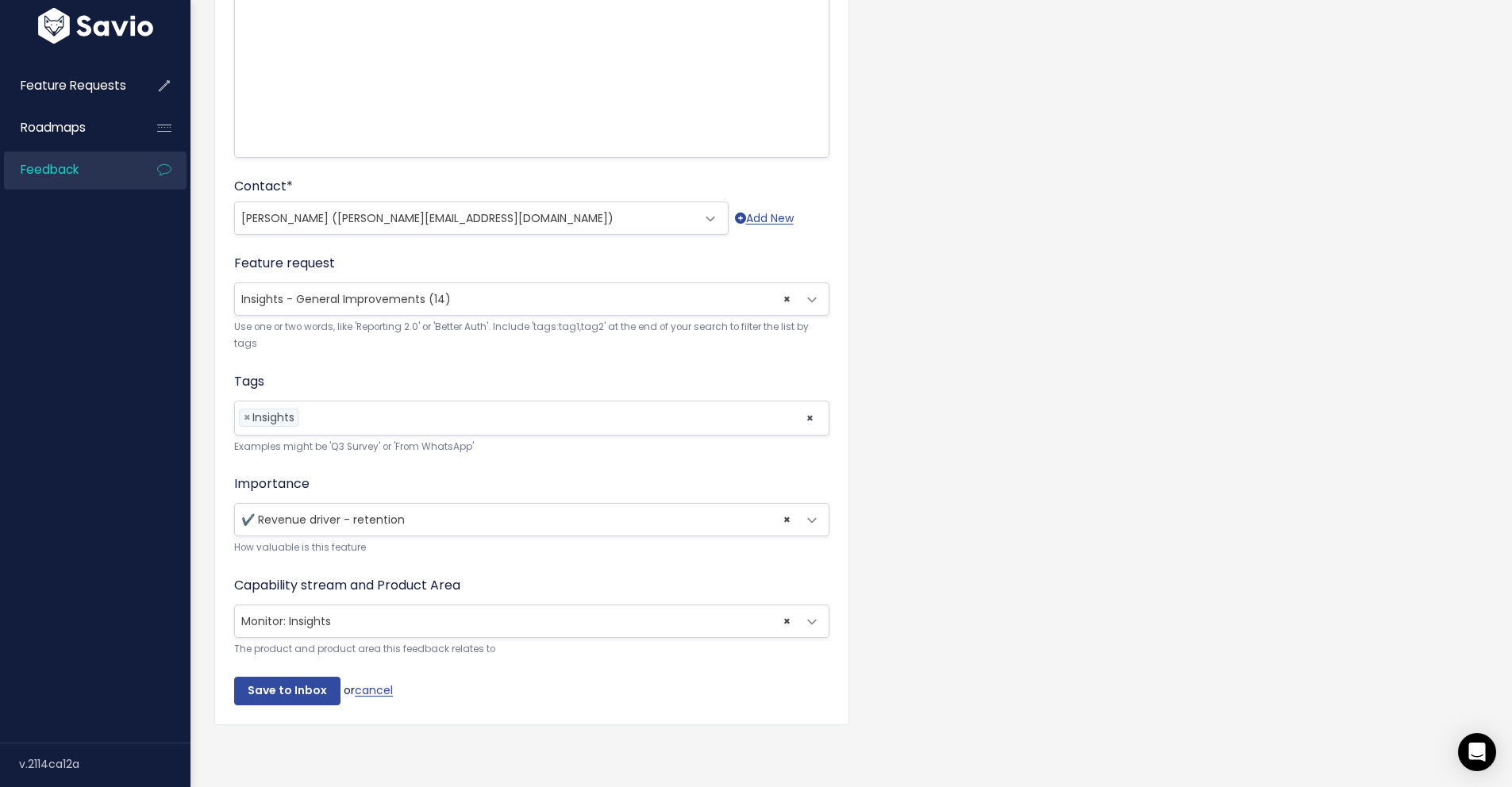
click at [1065, 511] on div "Customer Problem * Northeastern Universtity has requested an integration that w…" at bounding box center [851, 281] width 1298 height 959
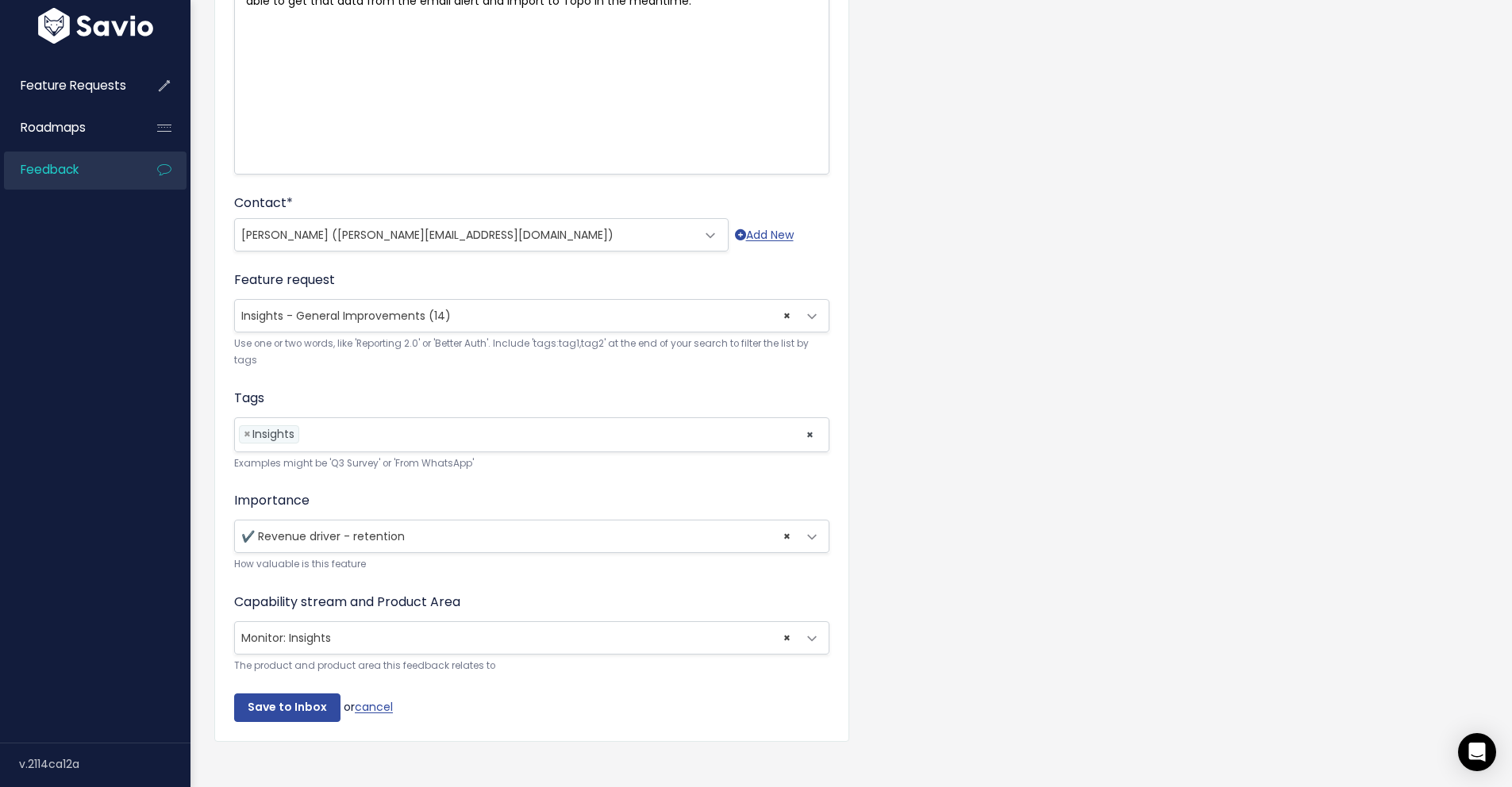
scroll to position [295, 0]
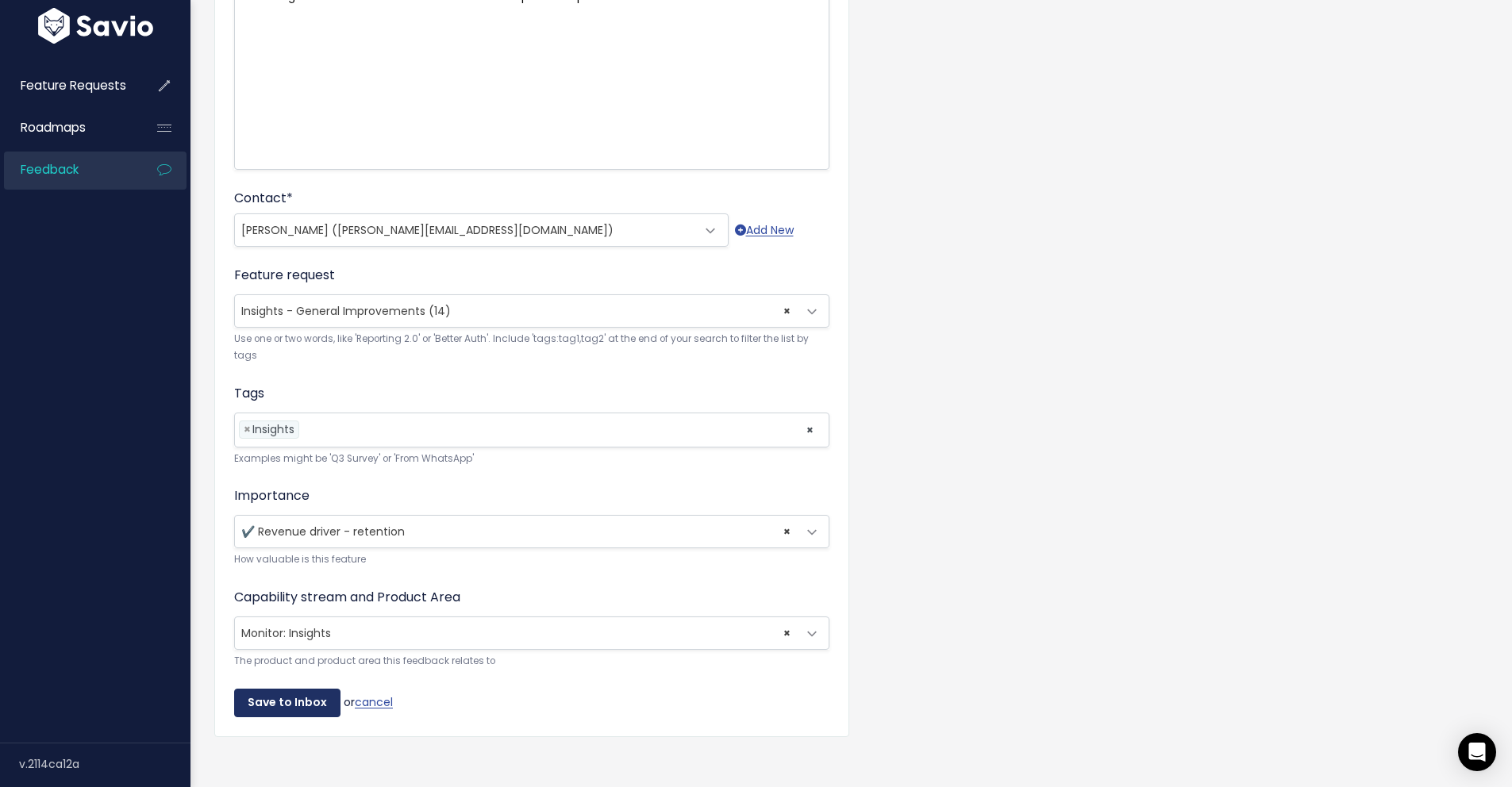
click at [291, 703] on input "Save to Inbox" at bounding box center [288, 703] width 107 height 29
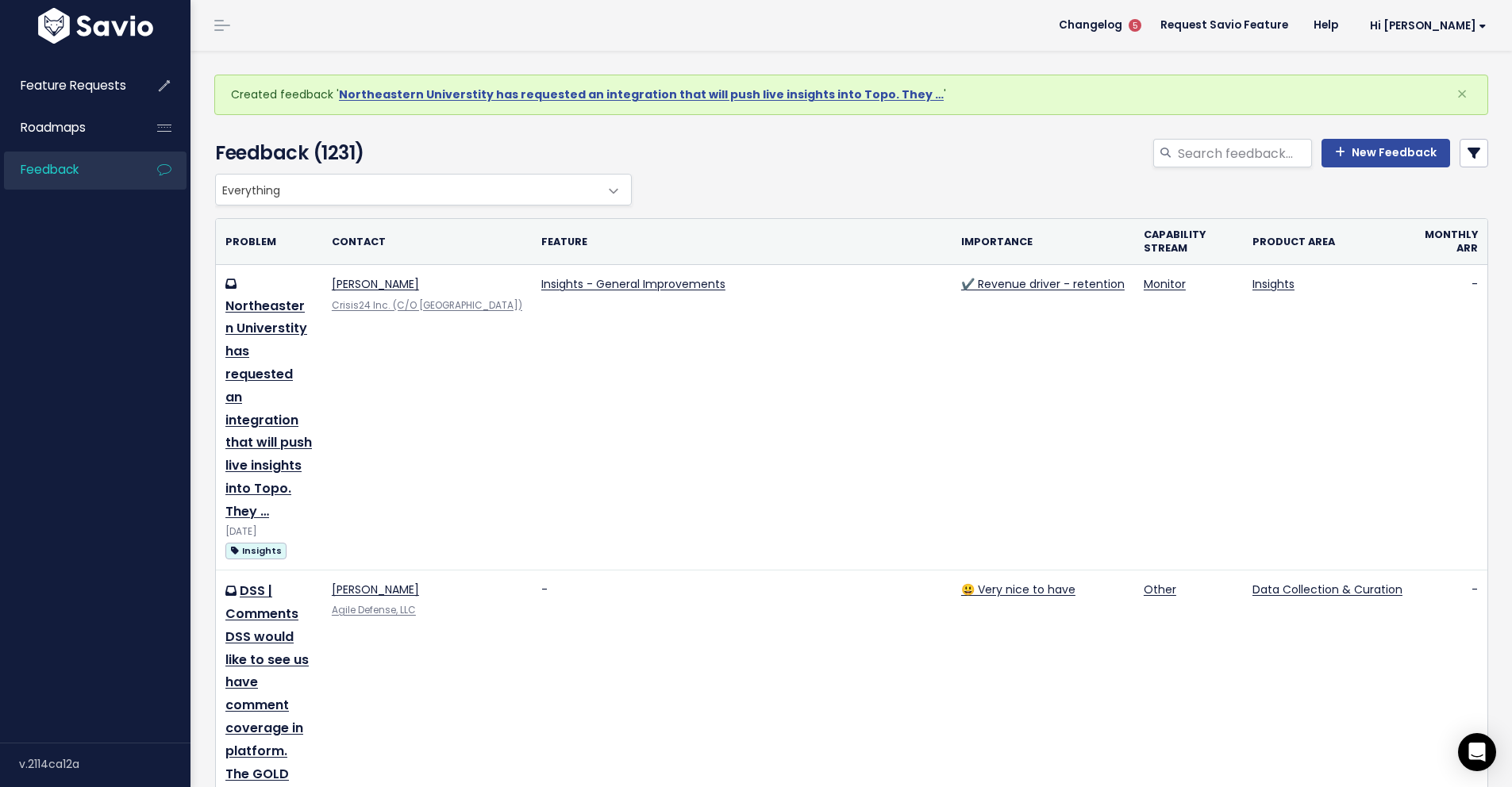
click at [841, 164] on div "New Feedback" at bounding box center [1068, 156] width 865 height 35
